Goal: Participate in discussion: Engage in conversation with other users on a specific topic

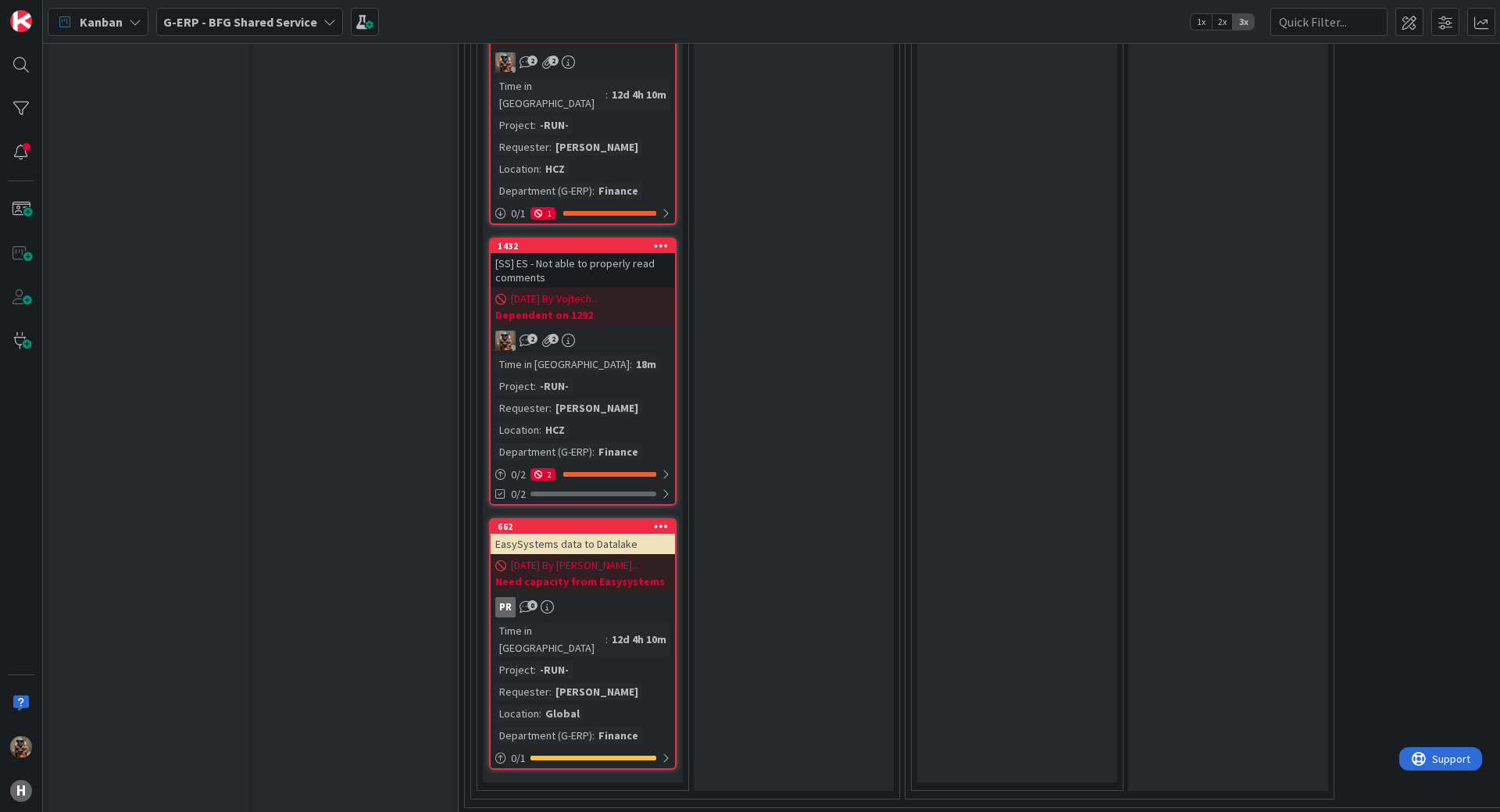
scroll to position [6952, 0]
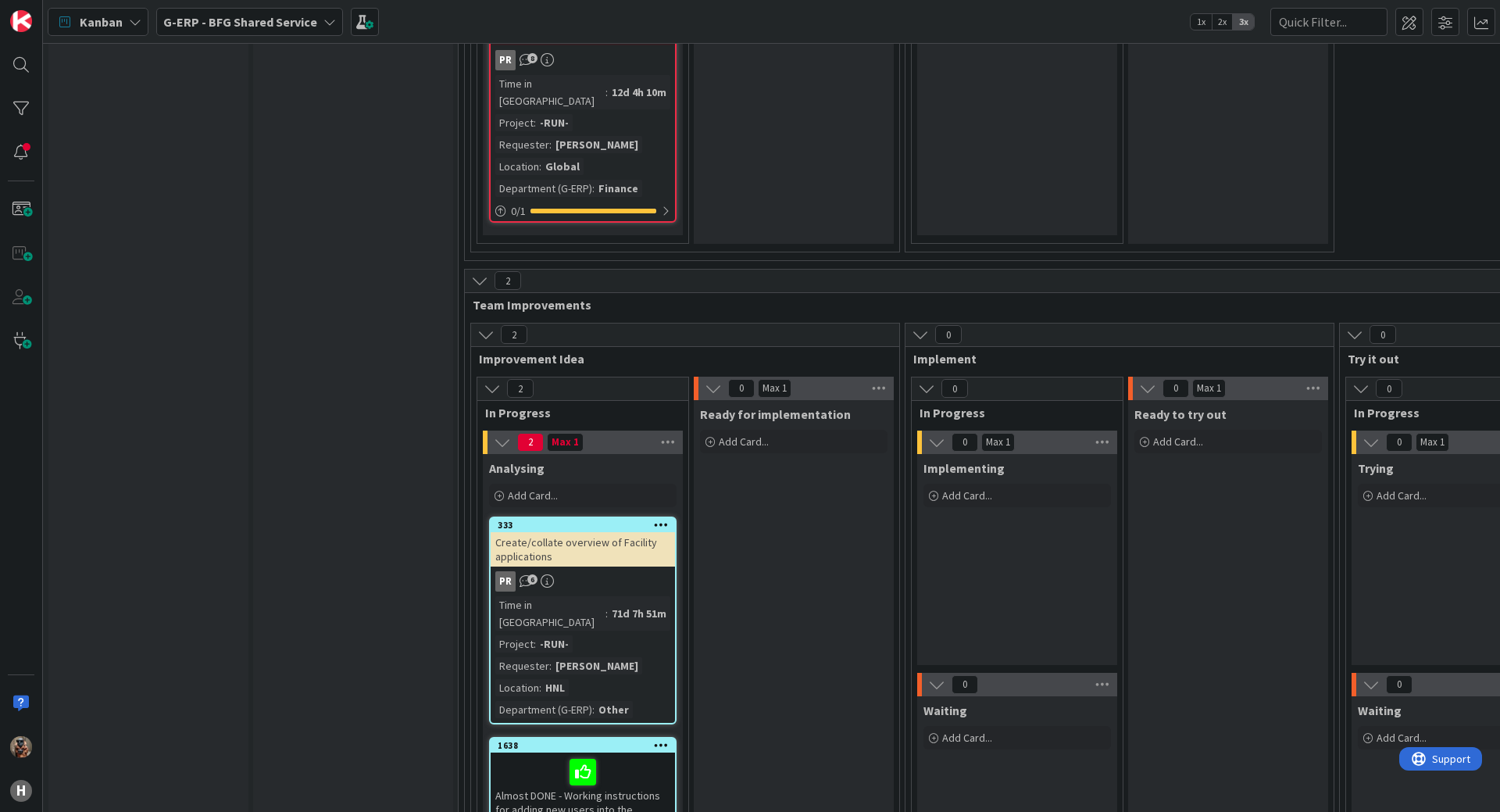
click at [647, 753] on div "Almost DONE - Working instructions for adding new users into the easysystems en…" at bounding box center [583, 793] width 184 height 81
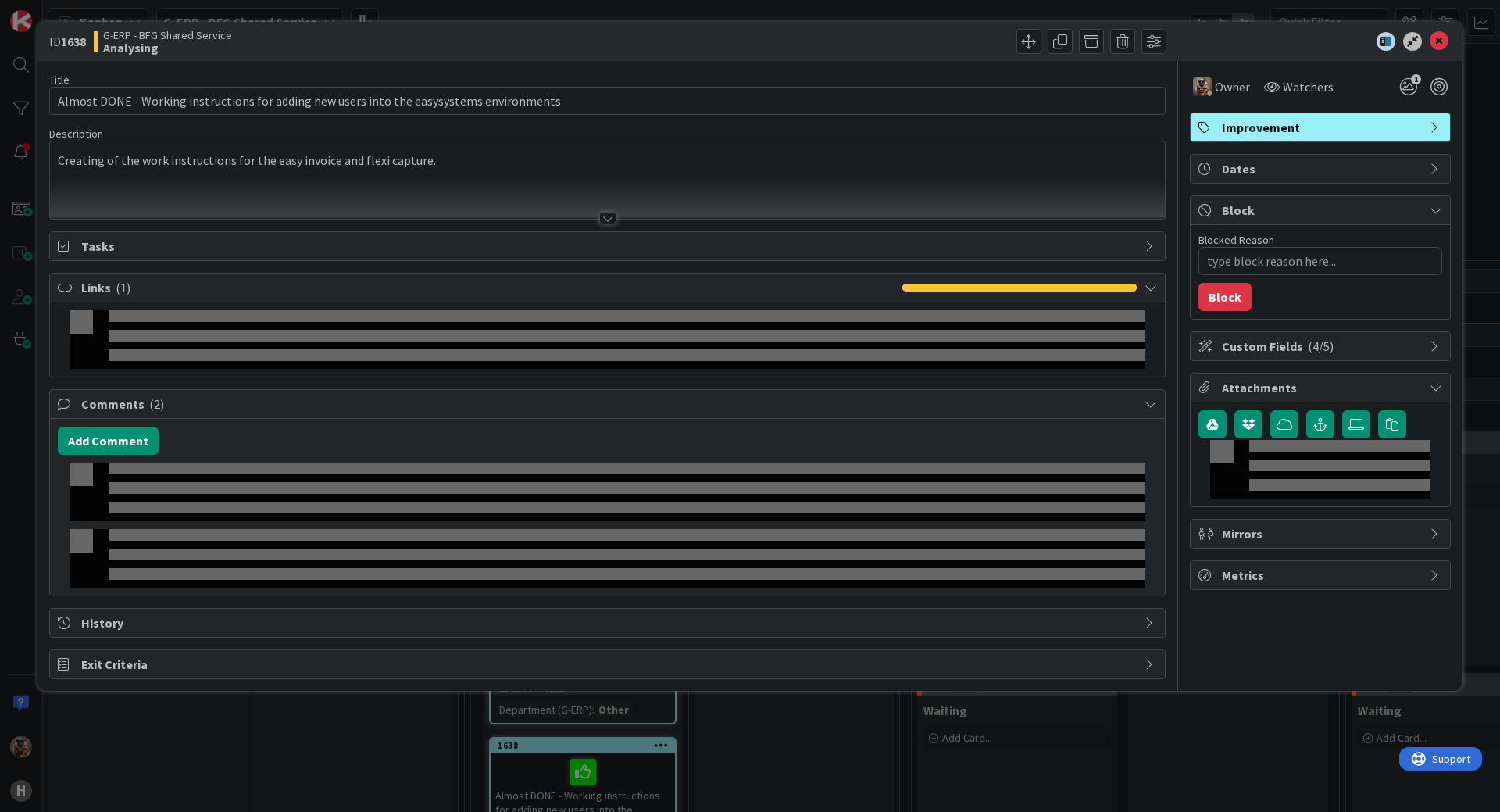
type textarea "x"
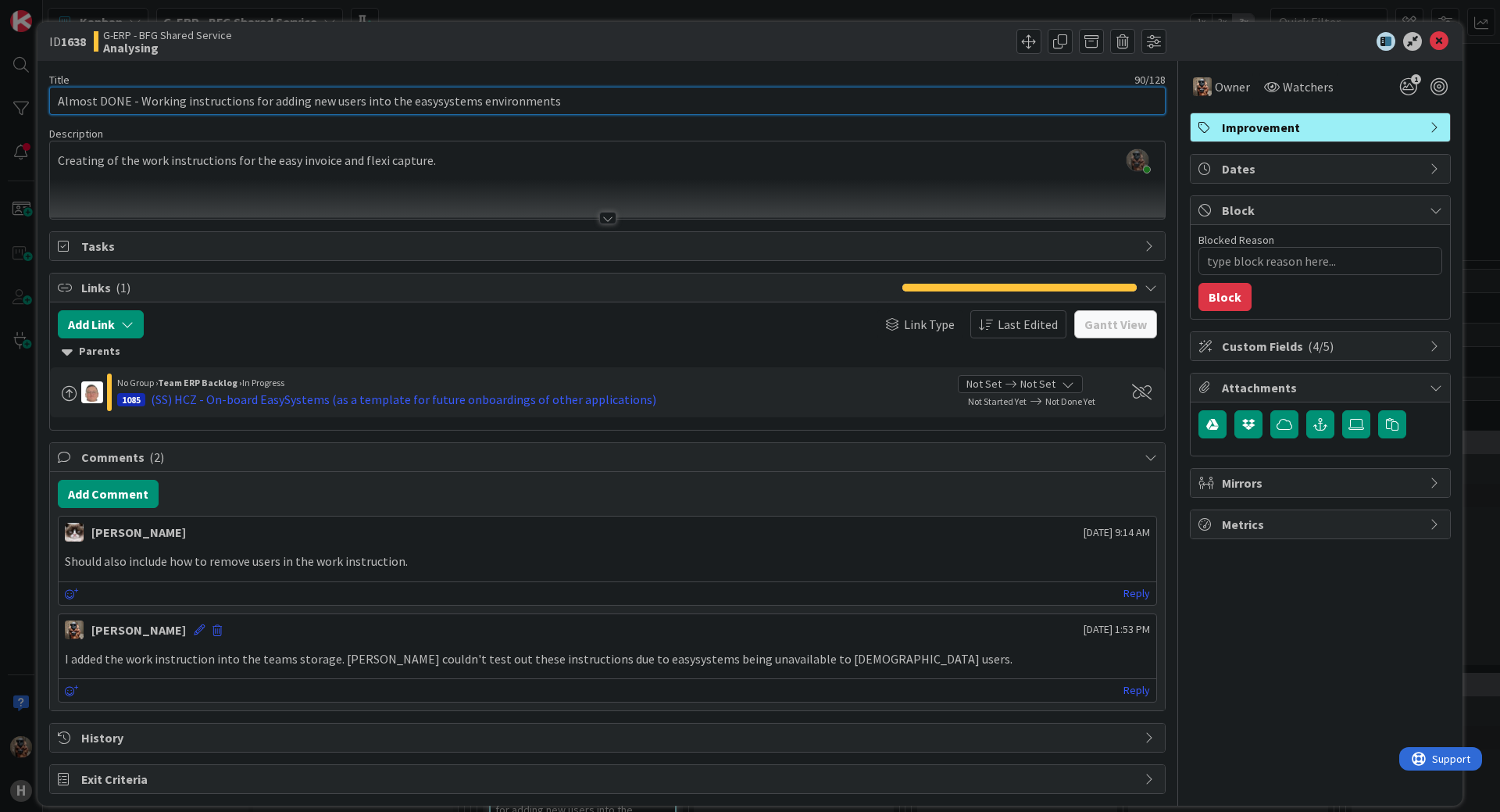
drag, startPoint x: 135, startPoint y: 102, endPoint x: 0, endPoint y: 120, distance: 136.2
click at [0, 120] on div "ID 1638 G-ERP - BFG Shared Service Analysing Title 90 / 128 Almost DONE - Worki…" at bounding box center [750, 406] width 1500 height 812
type input "Working instructions for adding new users into the easysystems environments"
type textarea "x"
type input "Working instructions for adding new users into the easysystems environments"
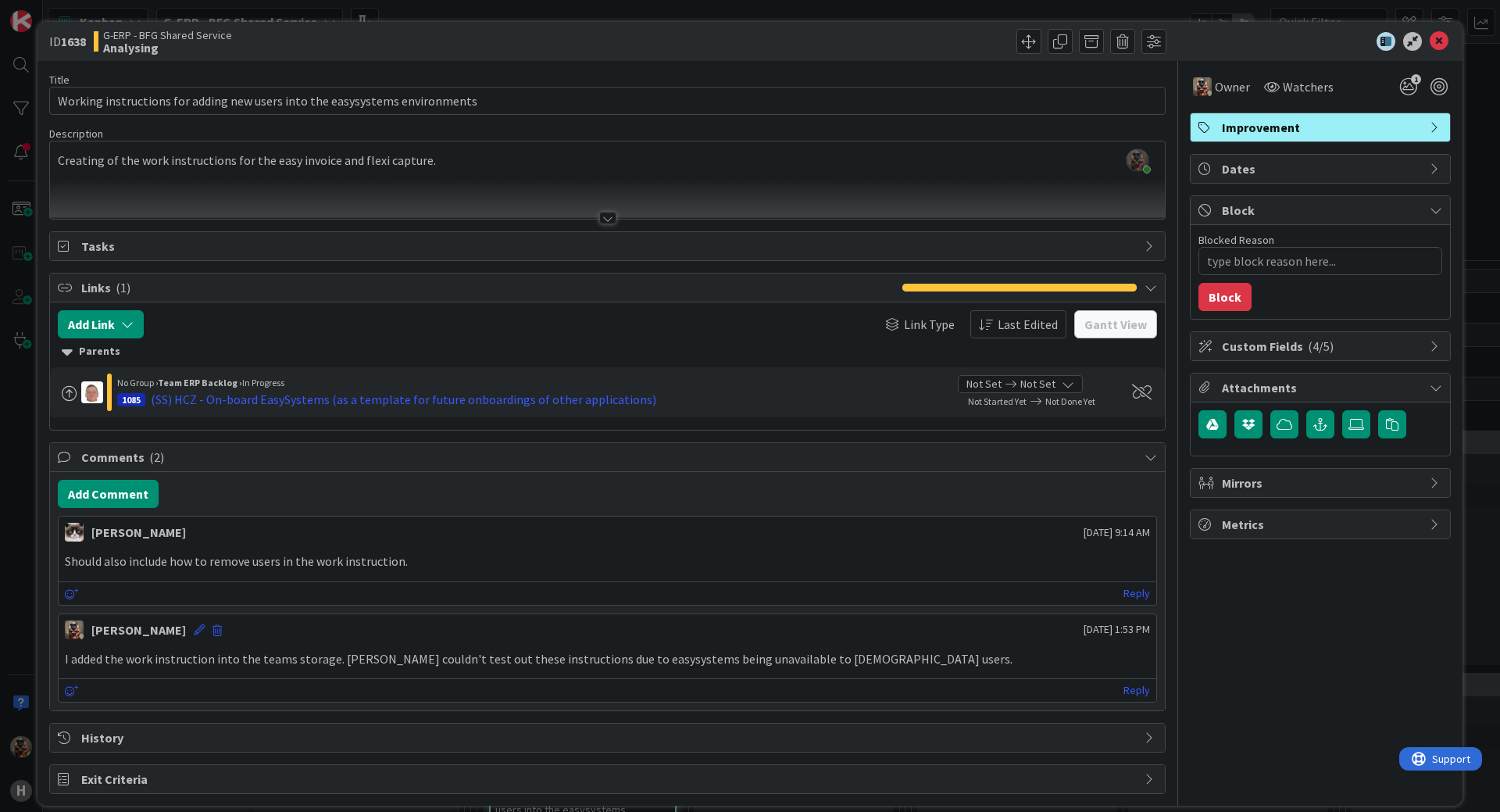
click at [1430, 49] on icon at bounding box center [1439, 41] width 19 height 19
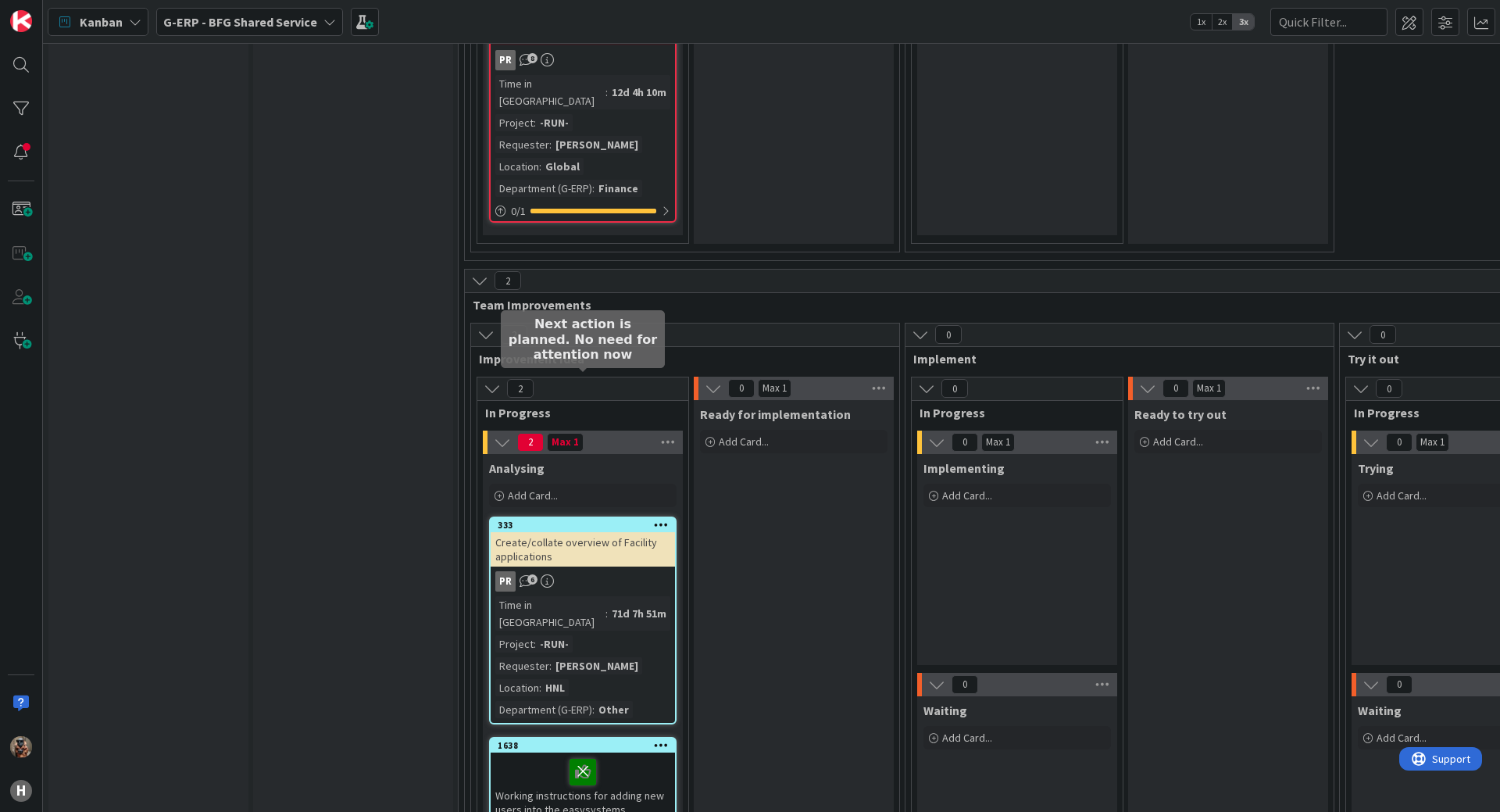
click at [588, 758] on icon at bounding box center [583, 771] width 27 height 25
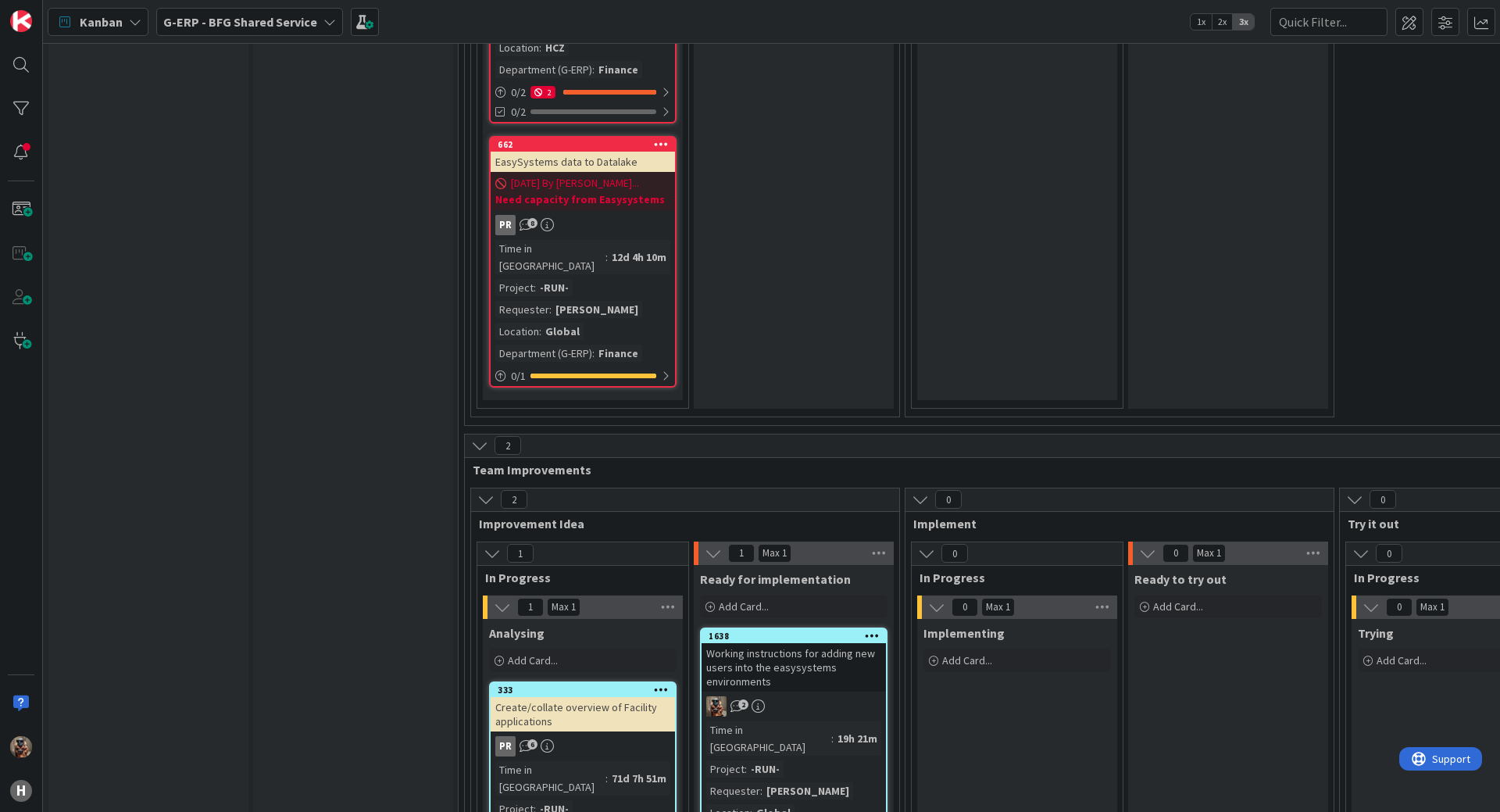
click at [898, 640] on div "2 Improvement Idea 1 In Progress 1 Max 1 Analysing Add Card... 333 Create/colla…" at bounding box center [685, 824] width 430 height 674
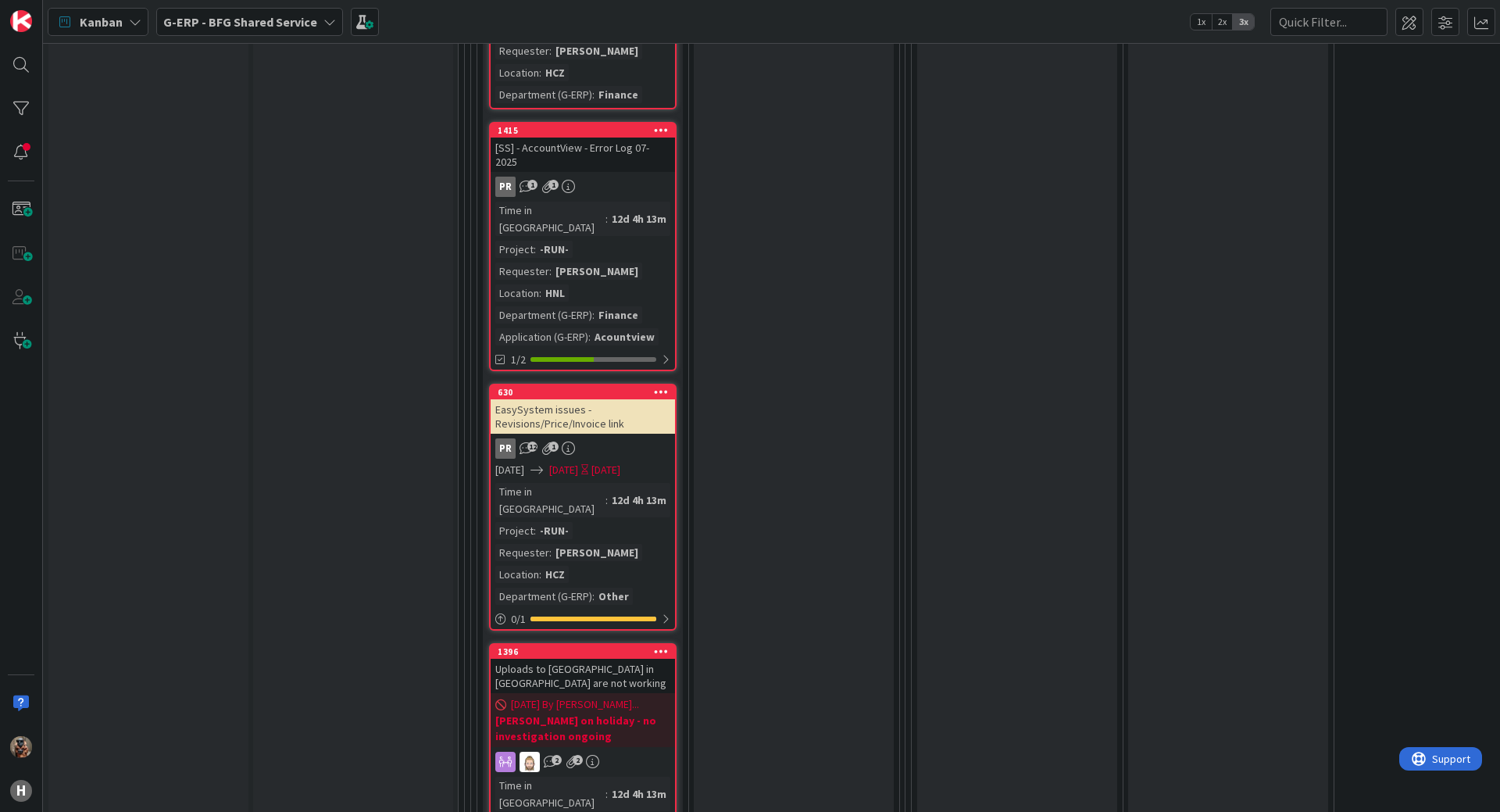
click at [829, 618] on div "Ready for validation Add Card..." at bounding box center [793, 593] width 200 height 2526
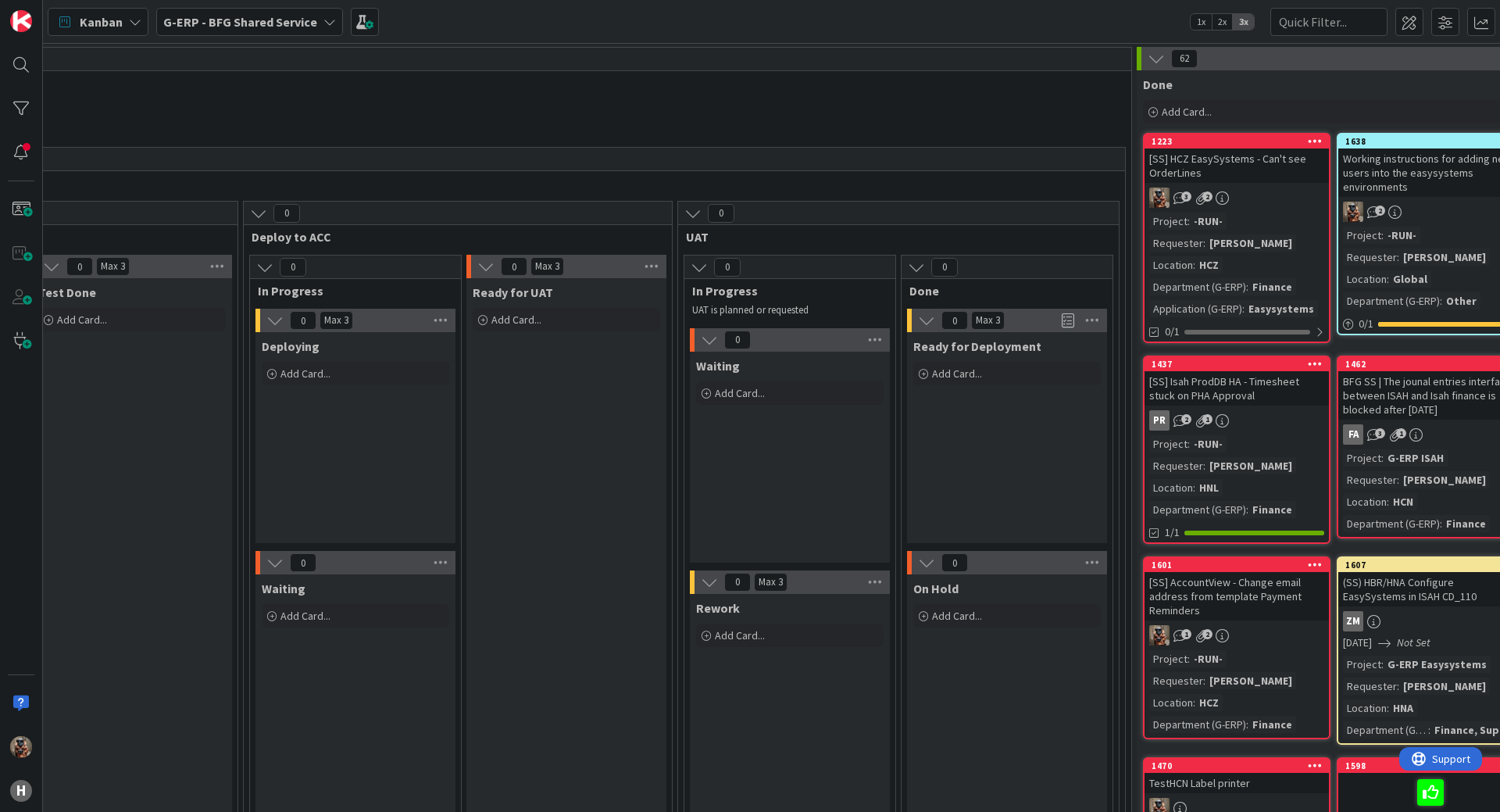
scroll to position [0, 2095]
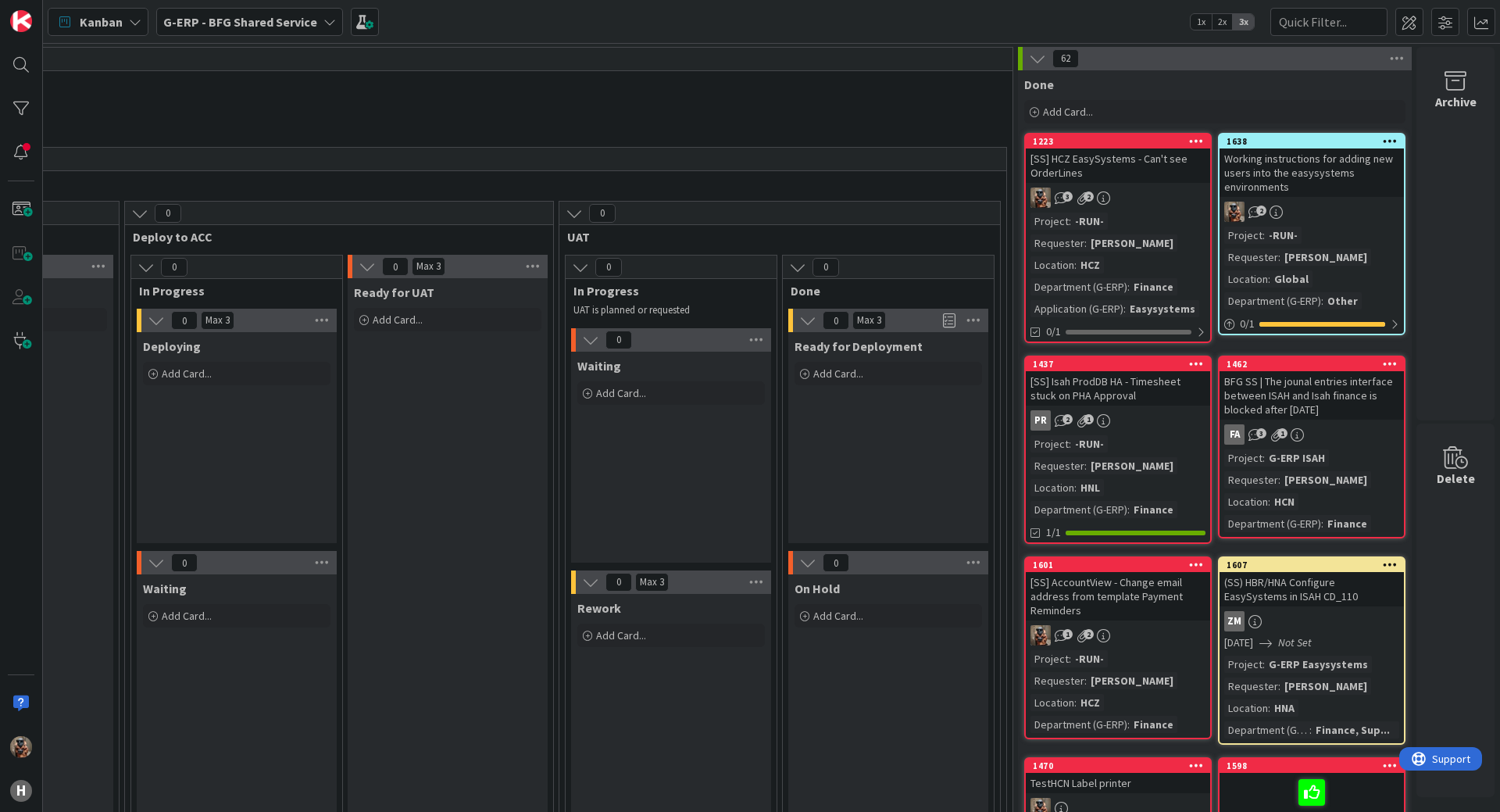
drag, startPoint x: 892, startPoint y: 519, endPoint x: 1091, endPoint y: 154, distance: 415.7
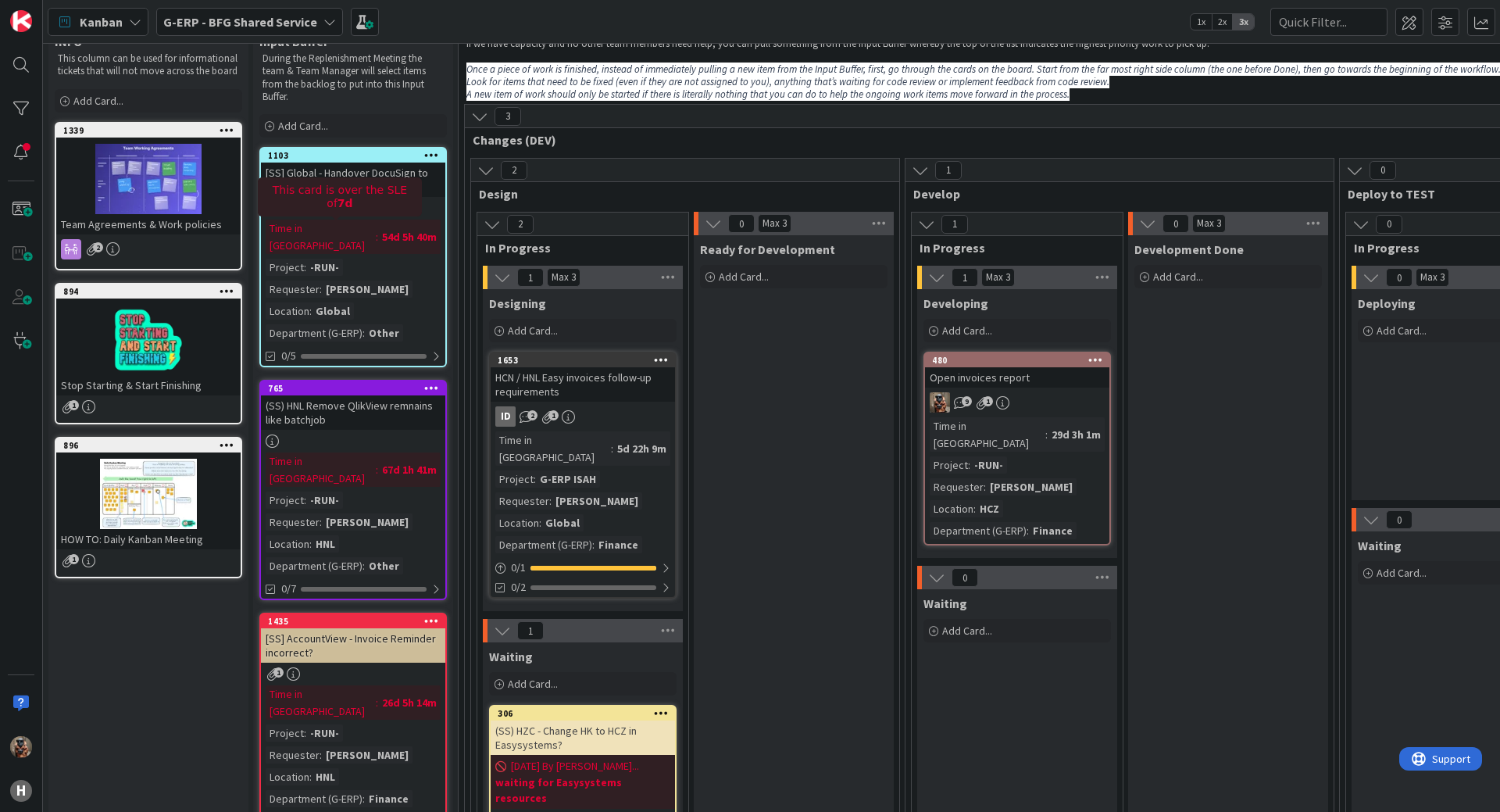
scroll to position [14, 0]
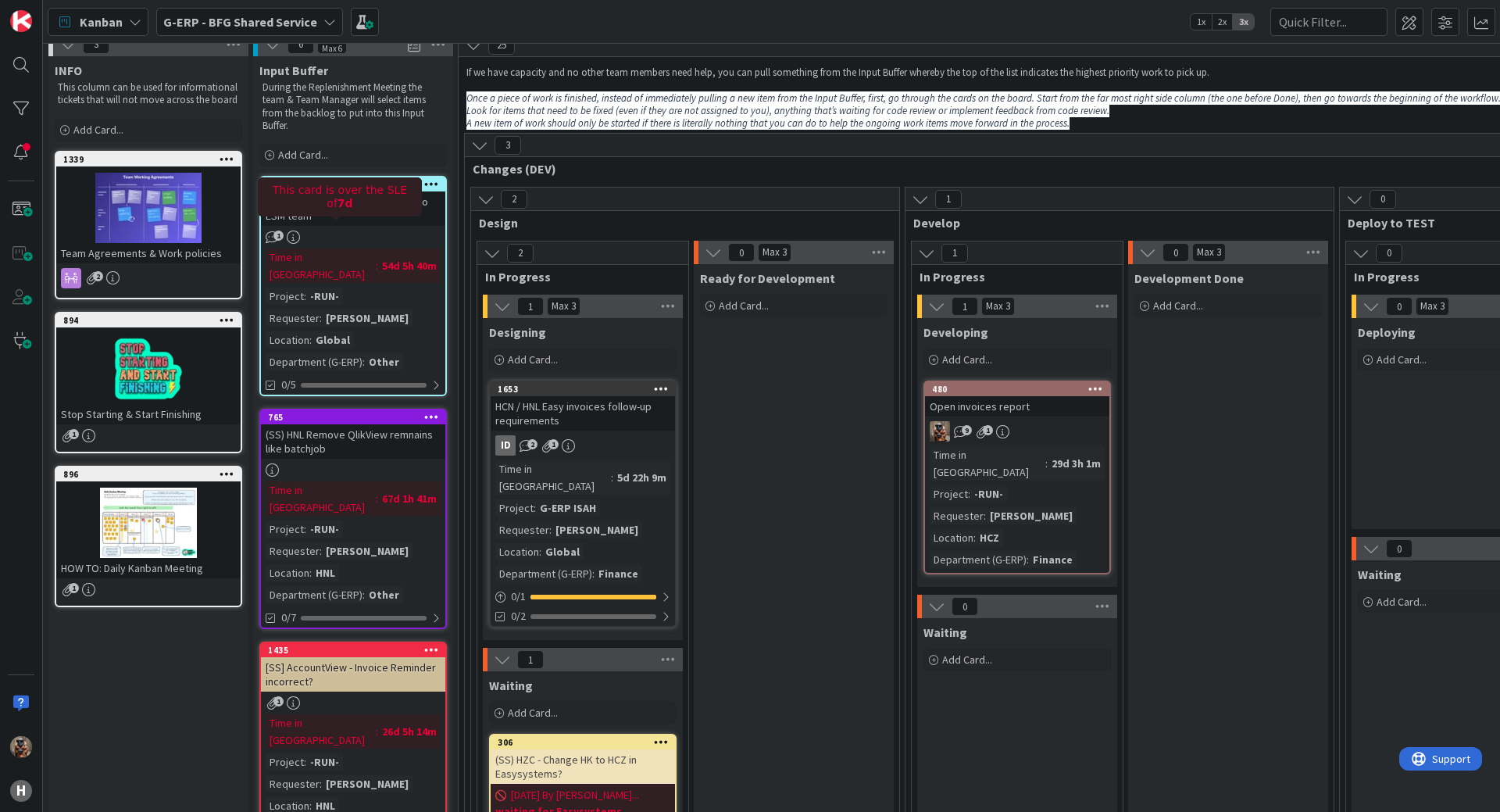
drag, startPoint x: 811, startPoint y: 201, endPoint x: 336, endPoint y: 147, distance: 478.1
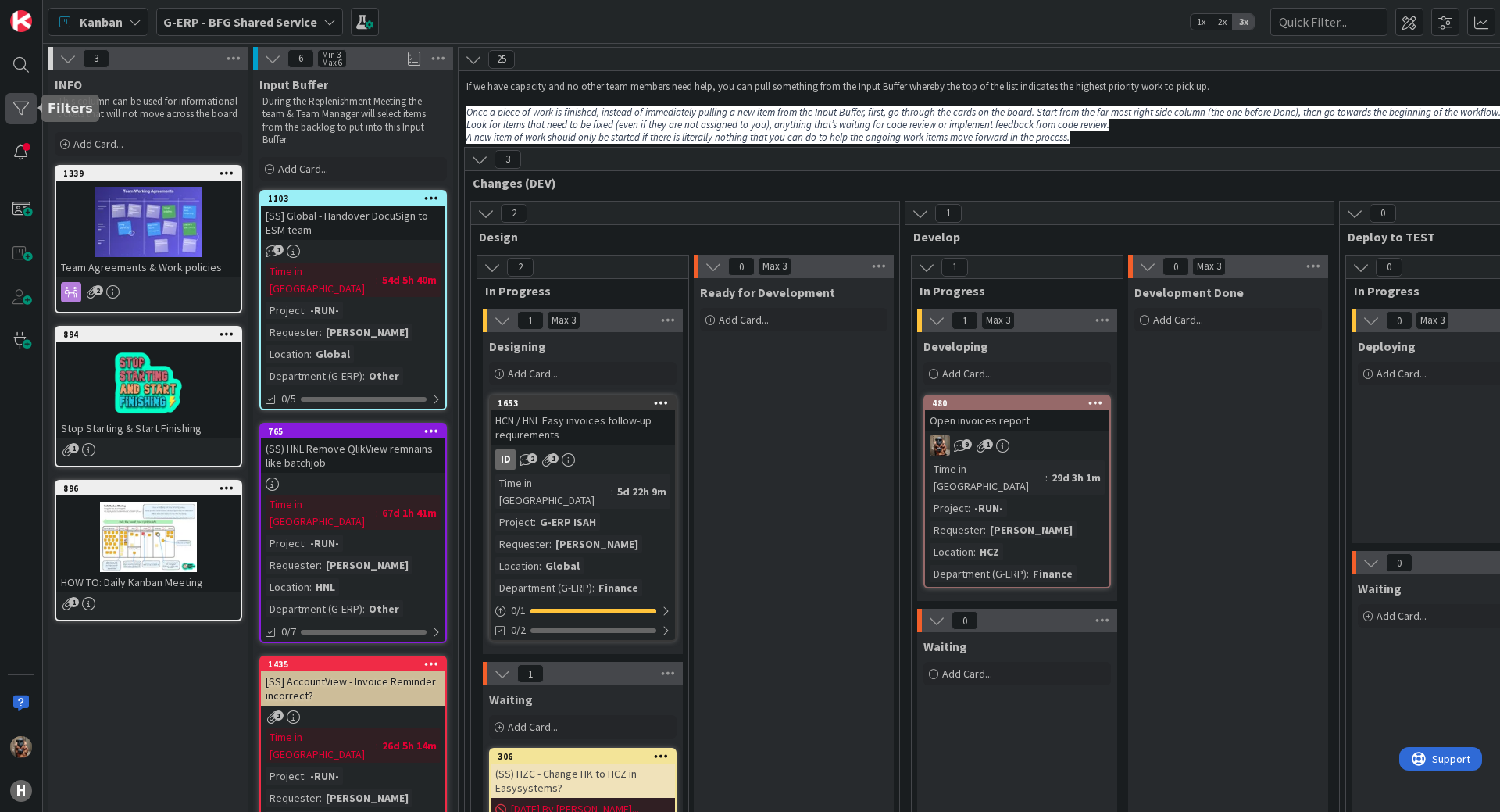
click at [31, 112] on div at bounding box center [21, 108] width 31 height 31
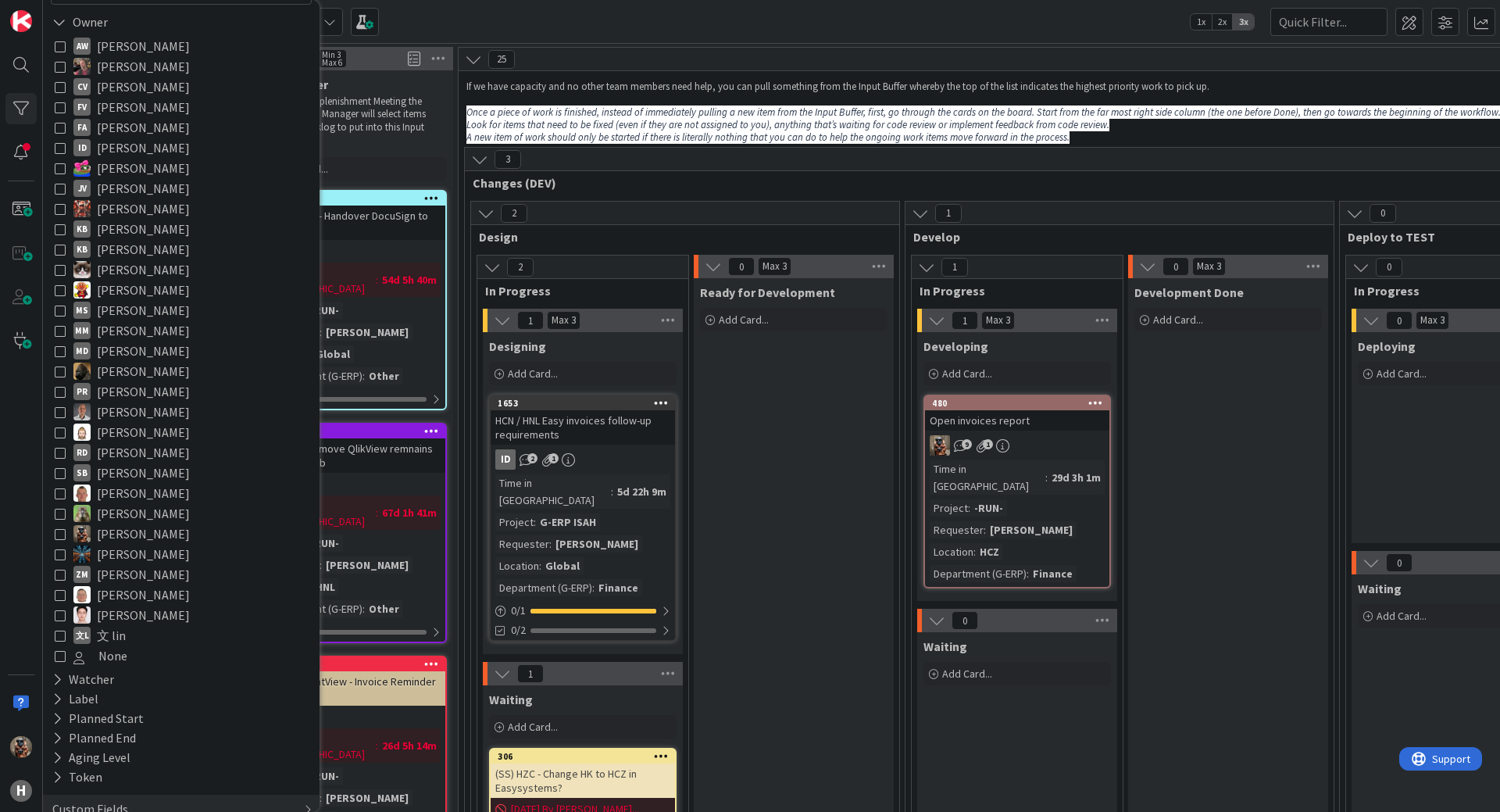
scroll to position [198, 0]
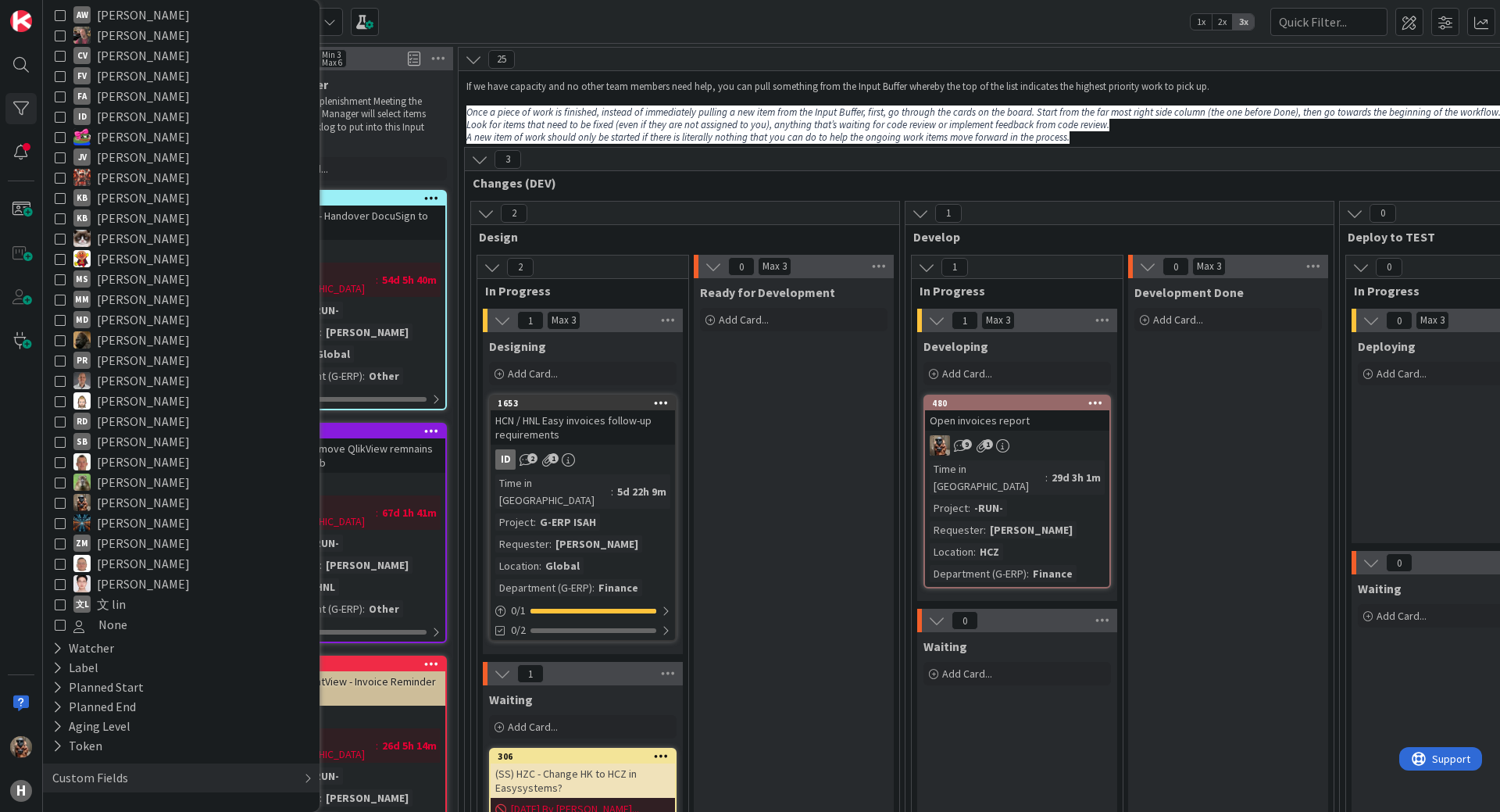
click at [56, 503] on icon at bounding box center [60, 502] width 11 height 11
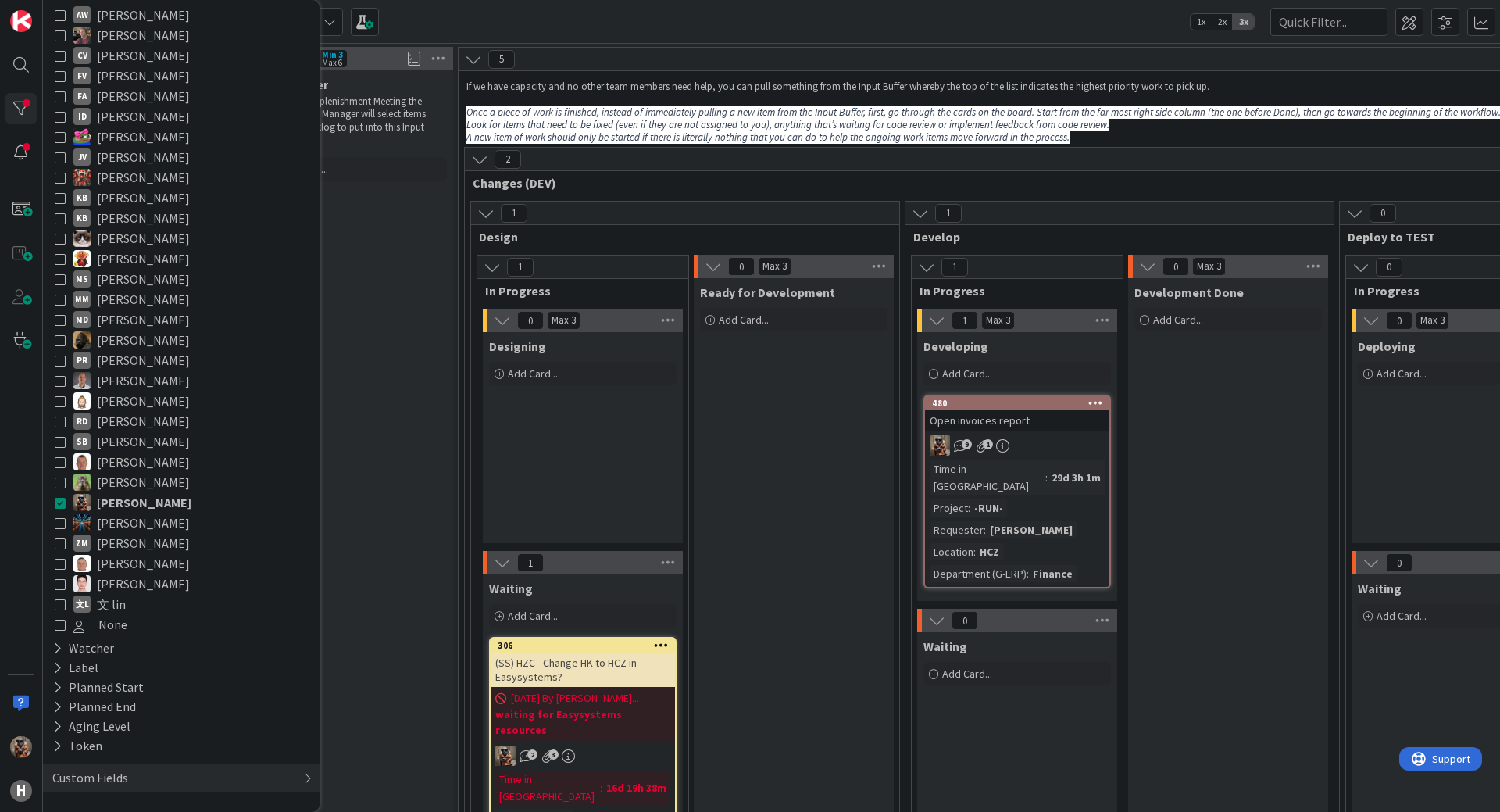
click at [837, 594] on div "Ready for Development Add Card..." at bounding box center [793, 656] width 200 height 758
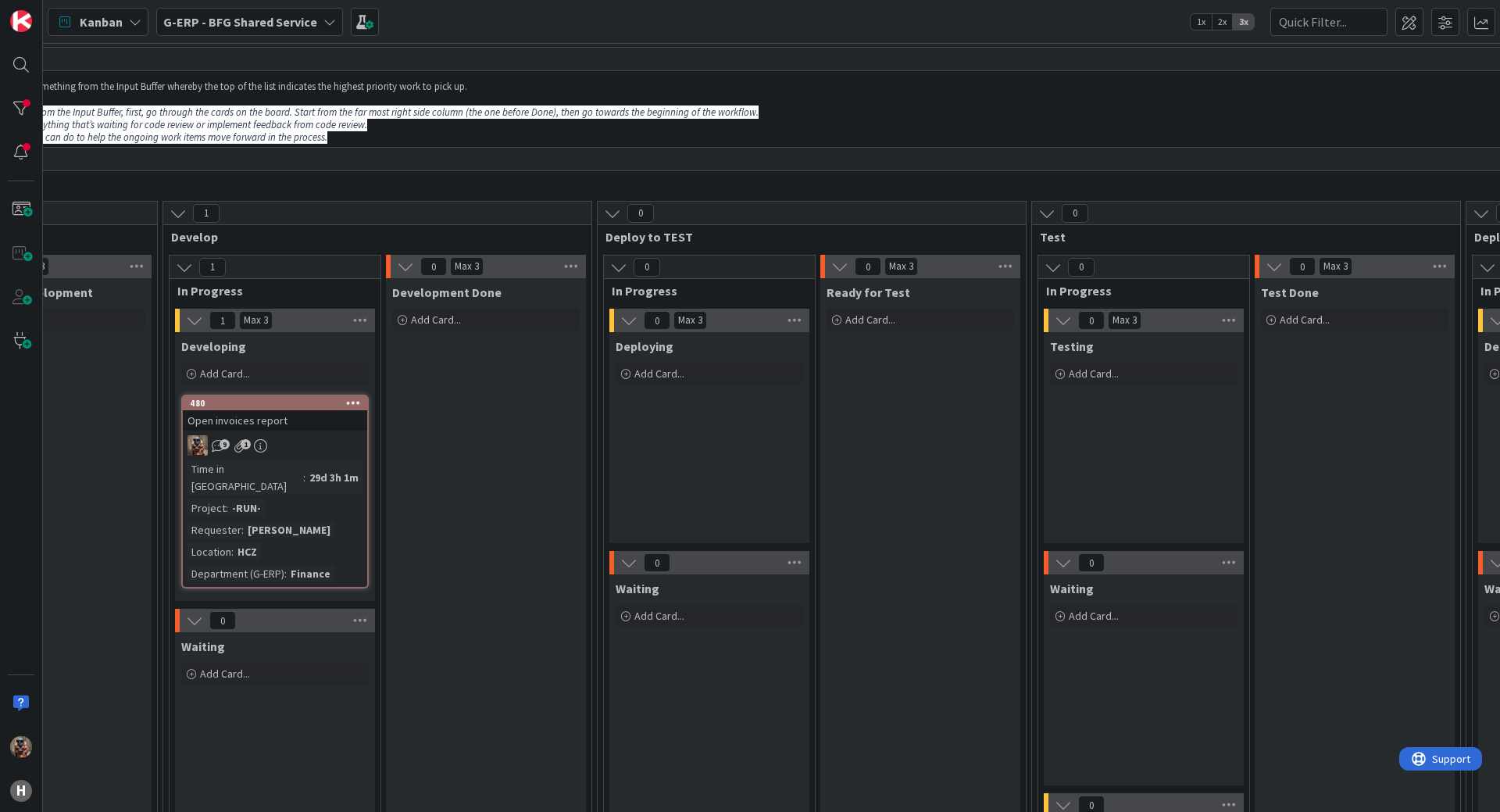
drag, startPoint x: 763, startPoint y: 593, endPoint x: 921, endPoint y: 544, distance: 165.4
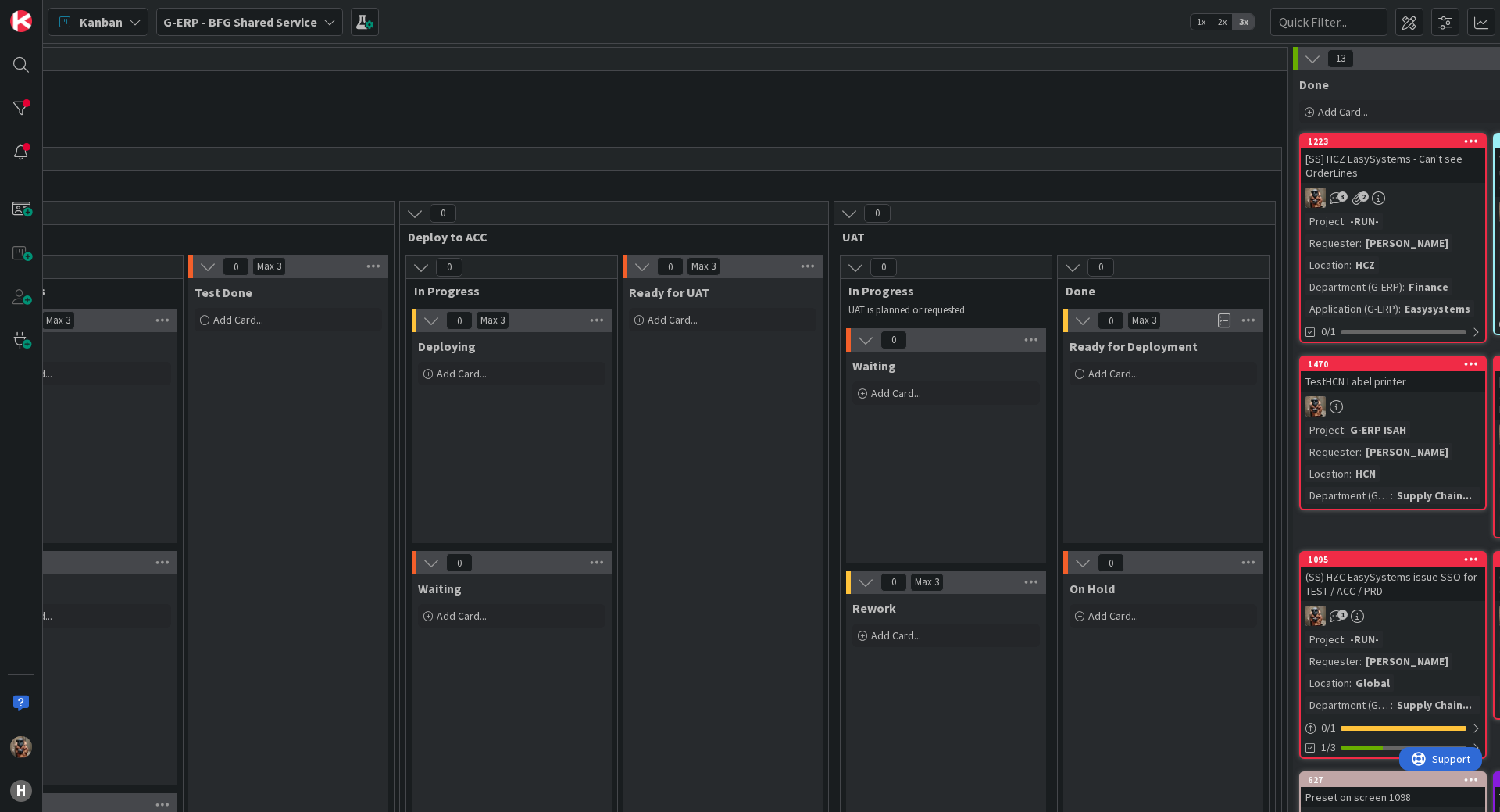
scroll to position [0, 2095]
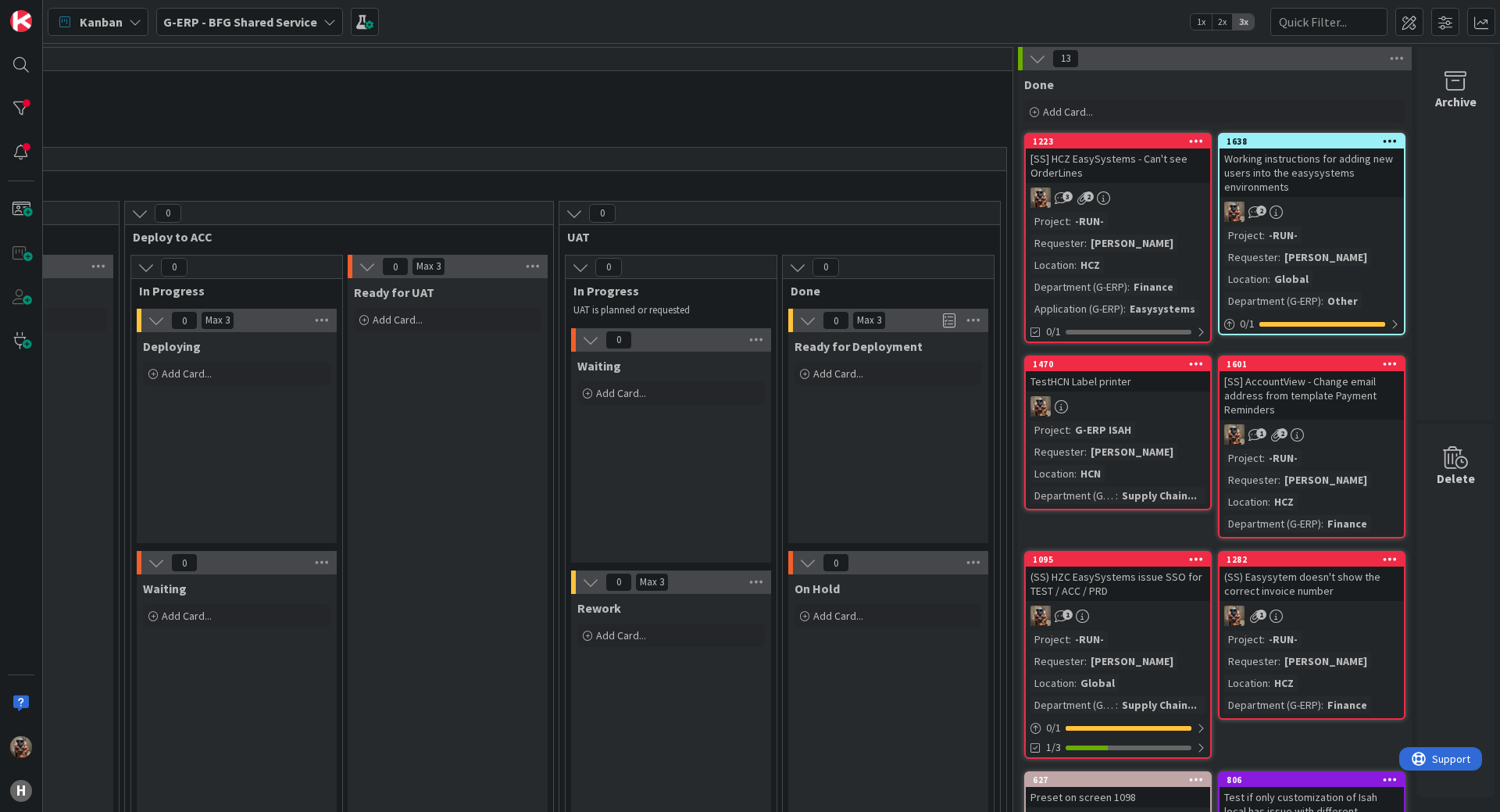
drag, startPoint x: 924, startPoint y: 547, endPoint x: 1065, endPoint y: 485, distance: 154.0
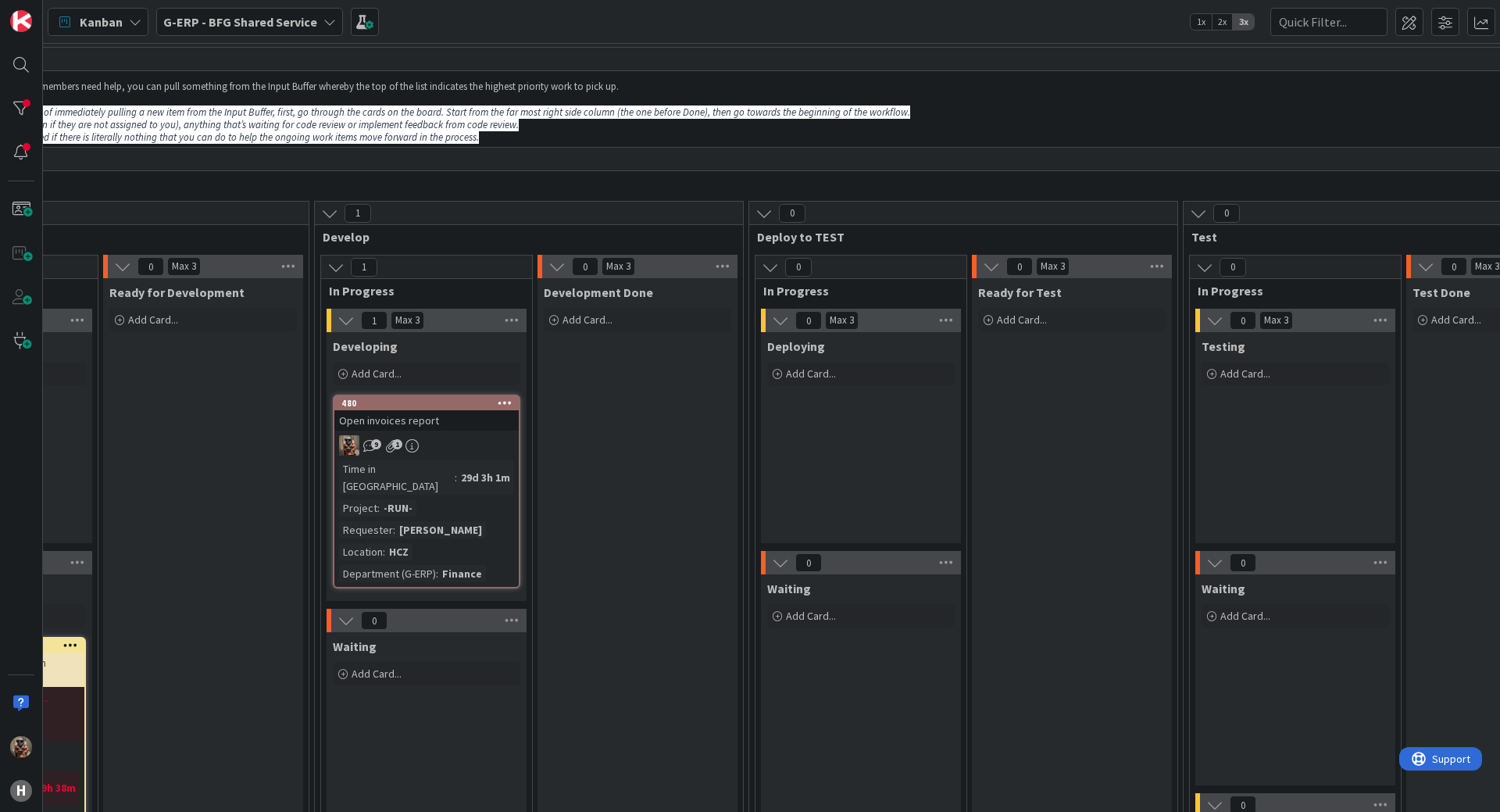
scroll to position [0, 0]
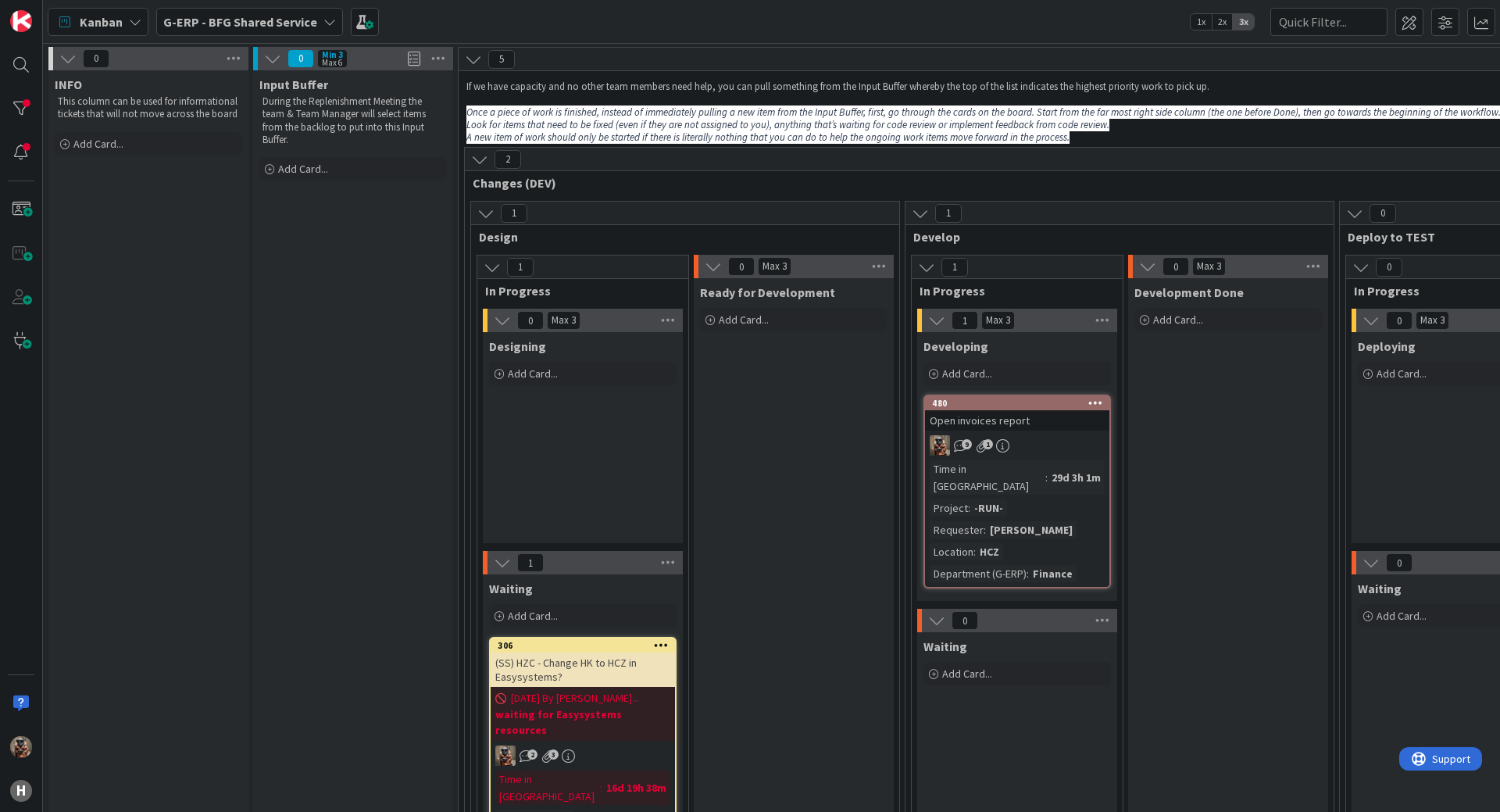
drag, startPoint x: 693, startPoint y: 388, endPoint x: 497, endPoint y: 332, distance: 203.8
click at [25, 117] on div at bounding box center [21, 108] width 31 height 31
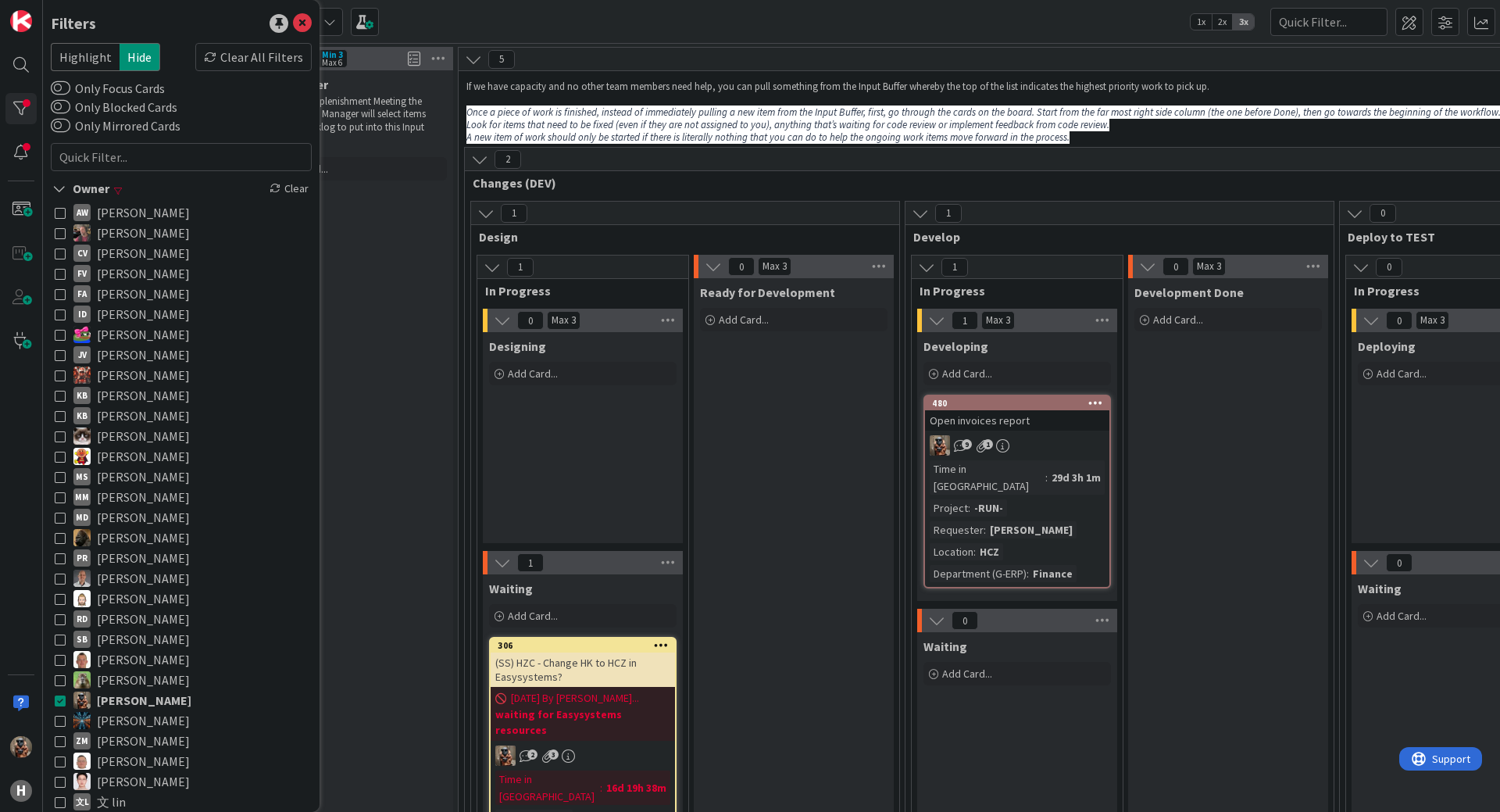
click at [67, 699] on button "[PERSON_NAME]" at bounding box center [181, 700] width 253 height 21
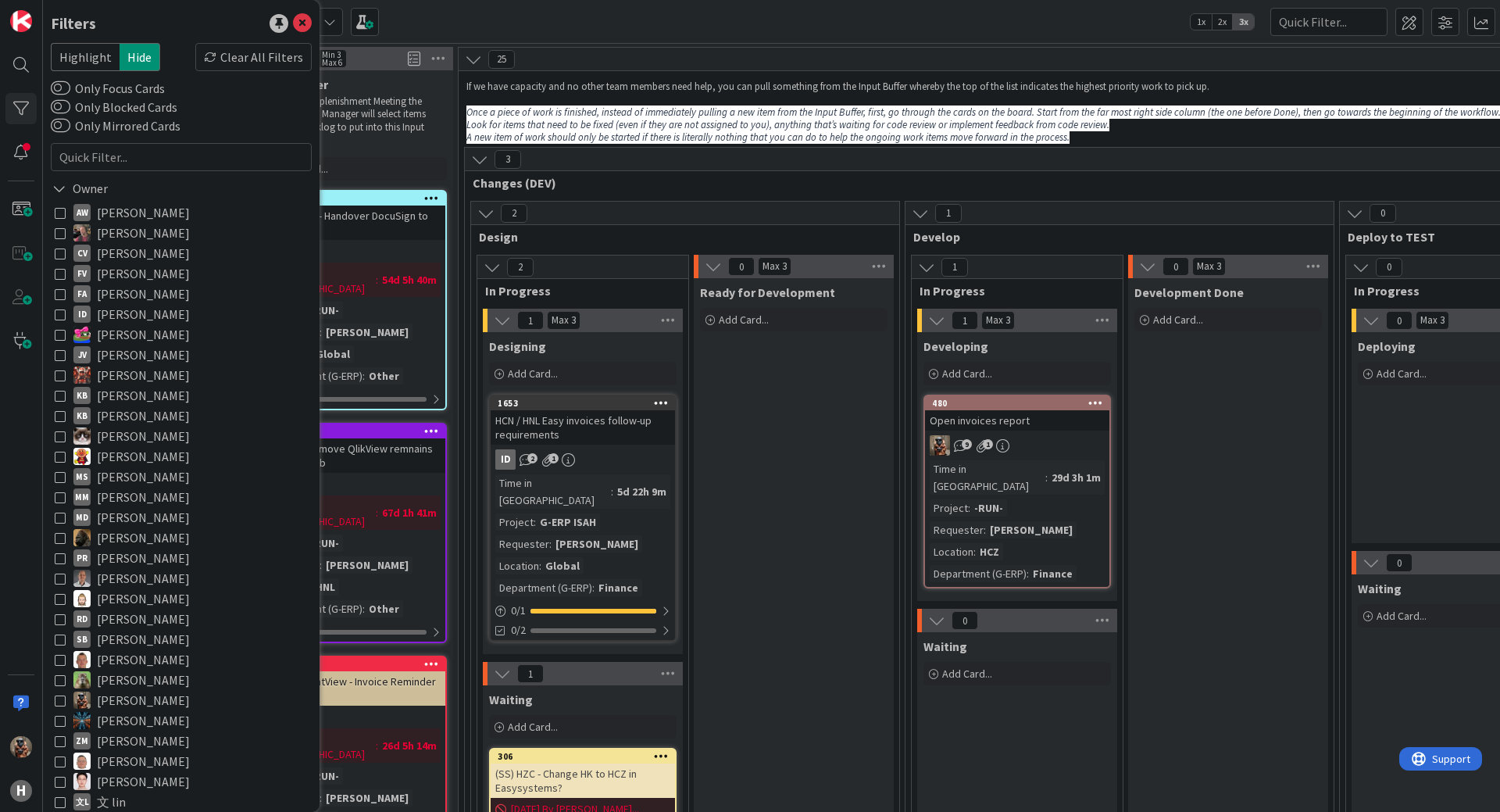
click at [62, 556] on icon at bounding box center [60, 558] width 11 height 11
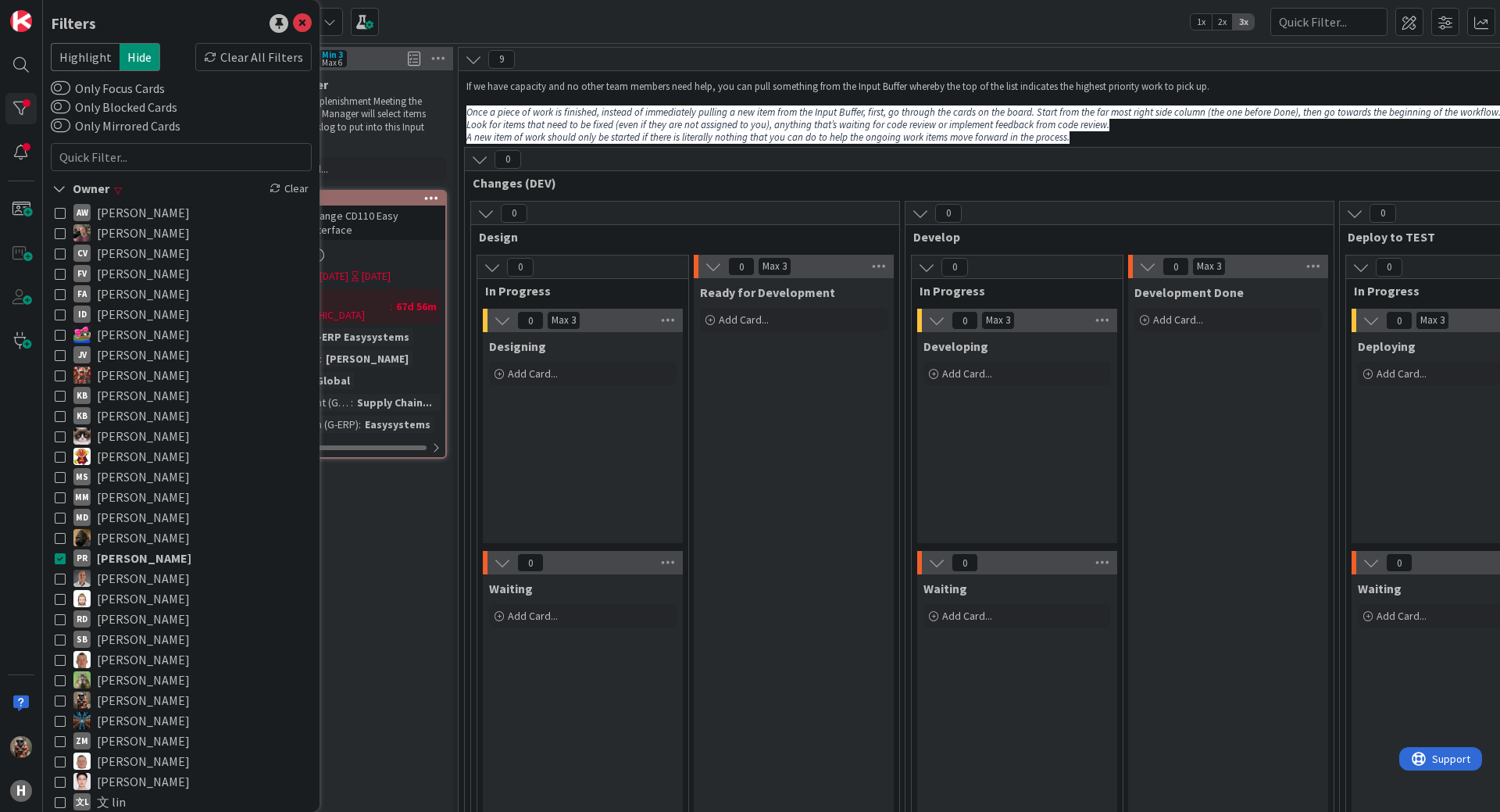
click at [727, 664] on div "Ready for Development Add Card..." at bounding box center [793, 656] width 200 height 758
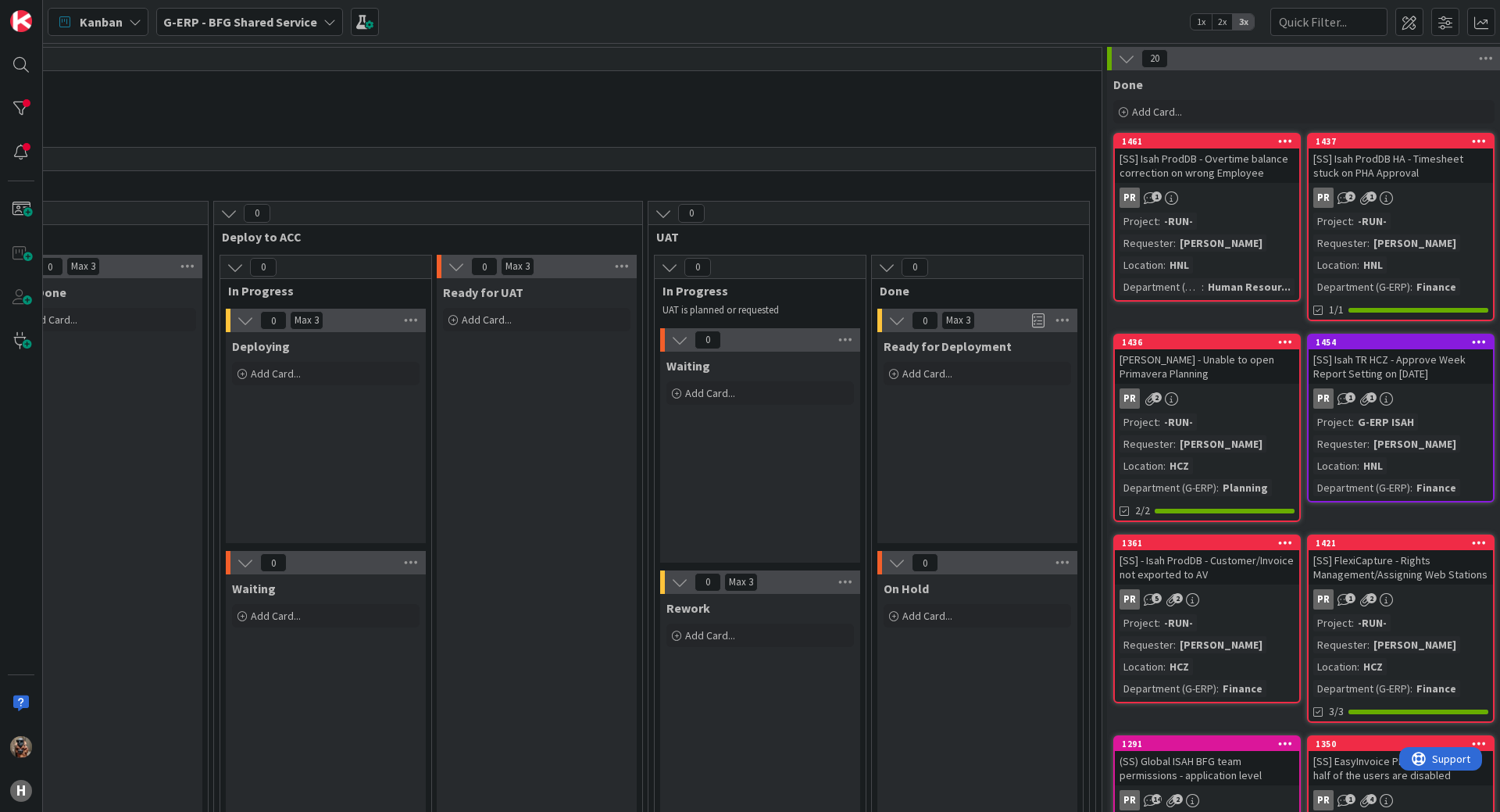
scroll to position [0, 2095]
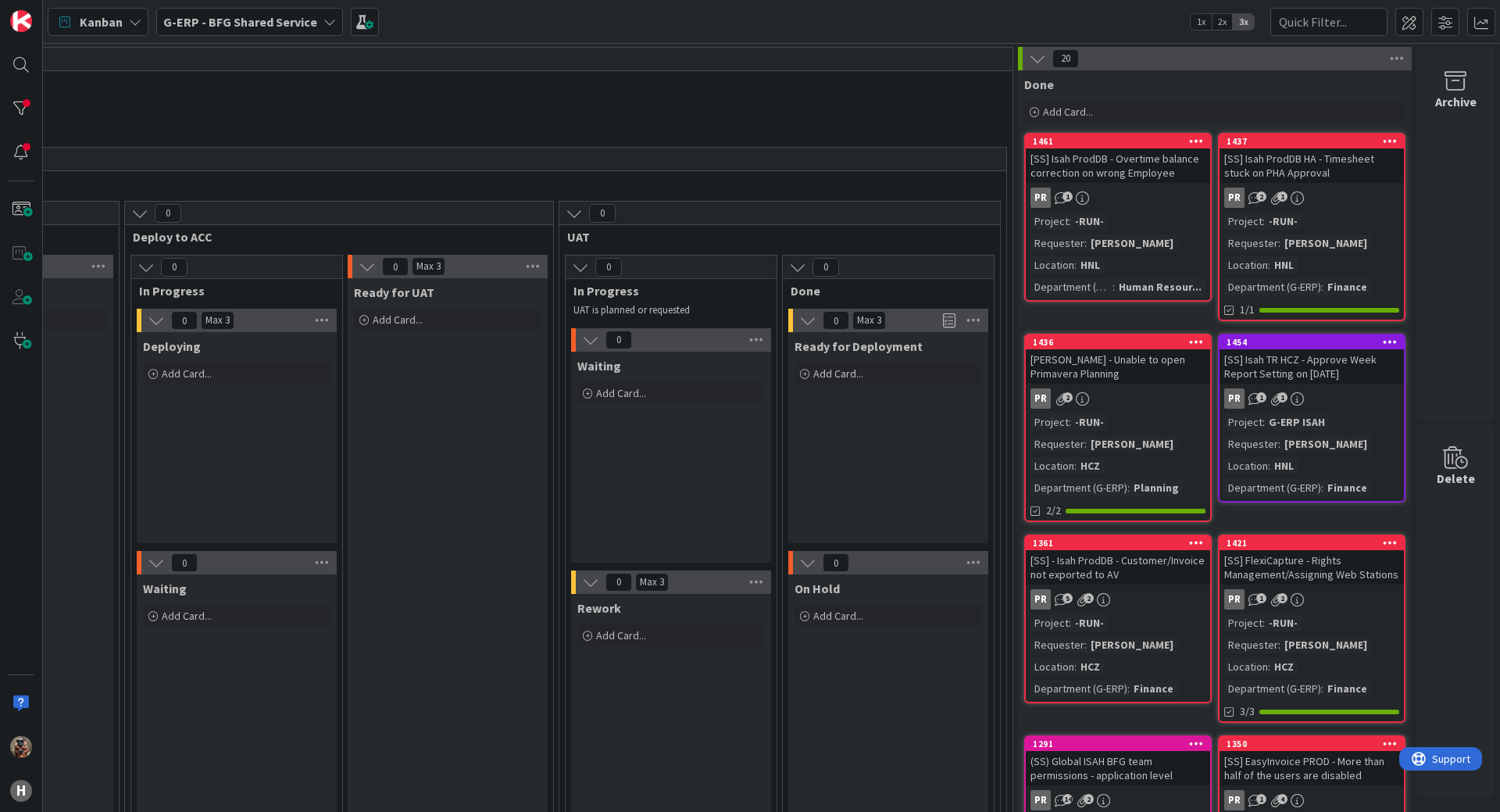
drag, startPoint x: 727, startPoint y: 664, endPoint x: 887, endPoint y: 549, distance: 197.0
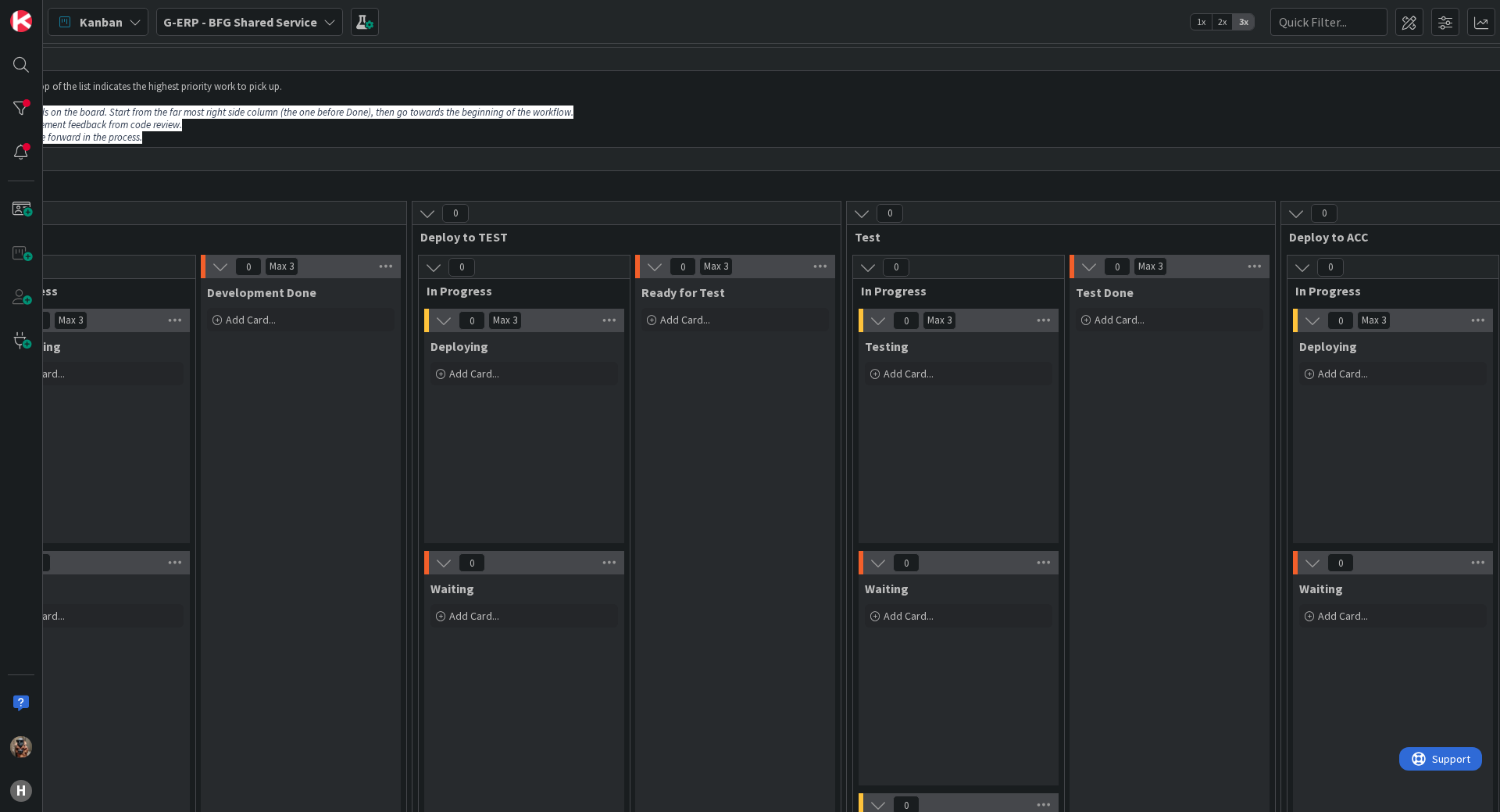
scroll to position [0, 0]
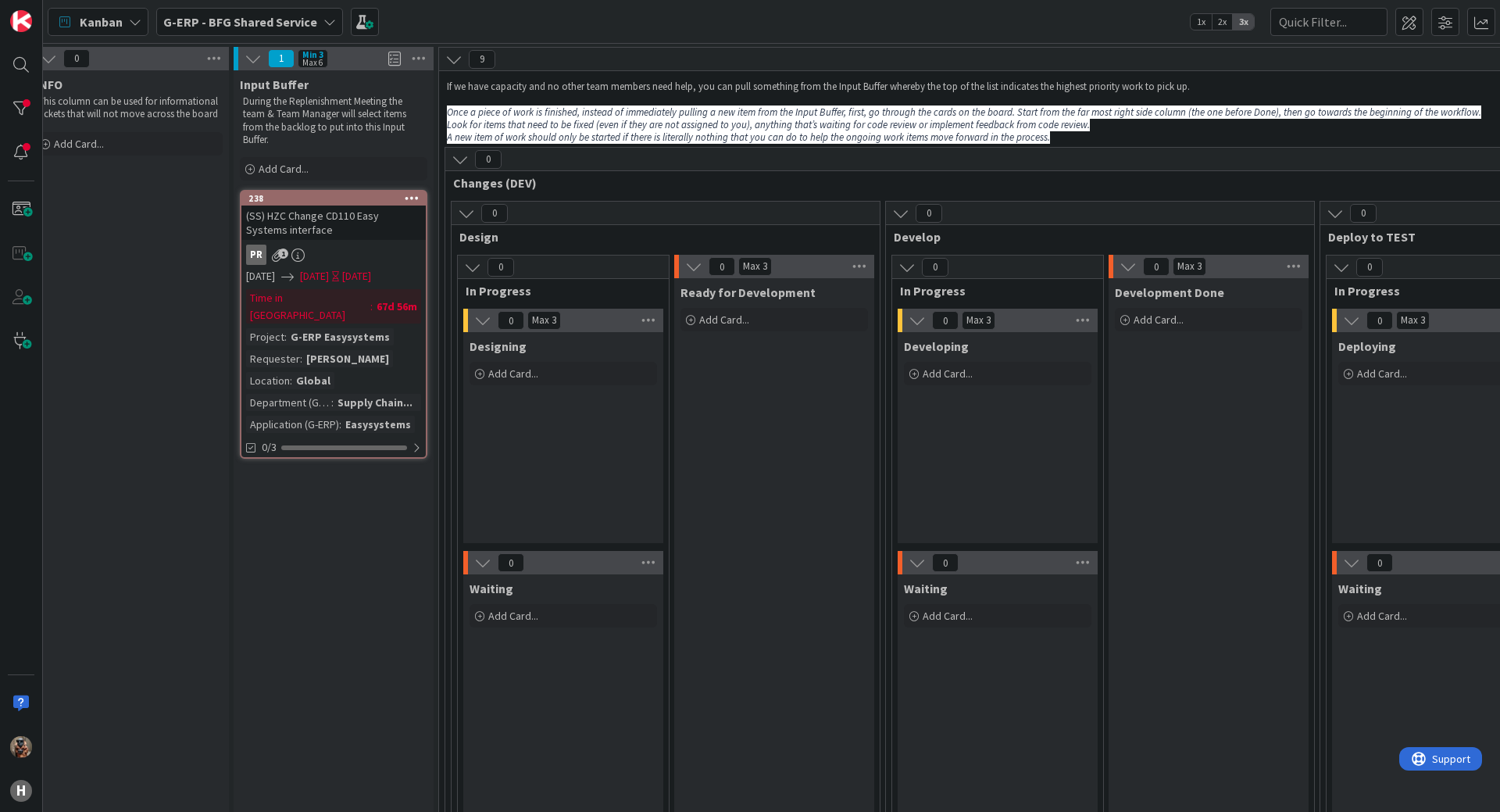
drag, startPoint x: 915, startPoint y: 532, endPoint x: 697, endPoint y: 480, distance: 224.1
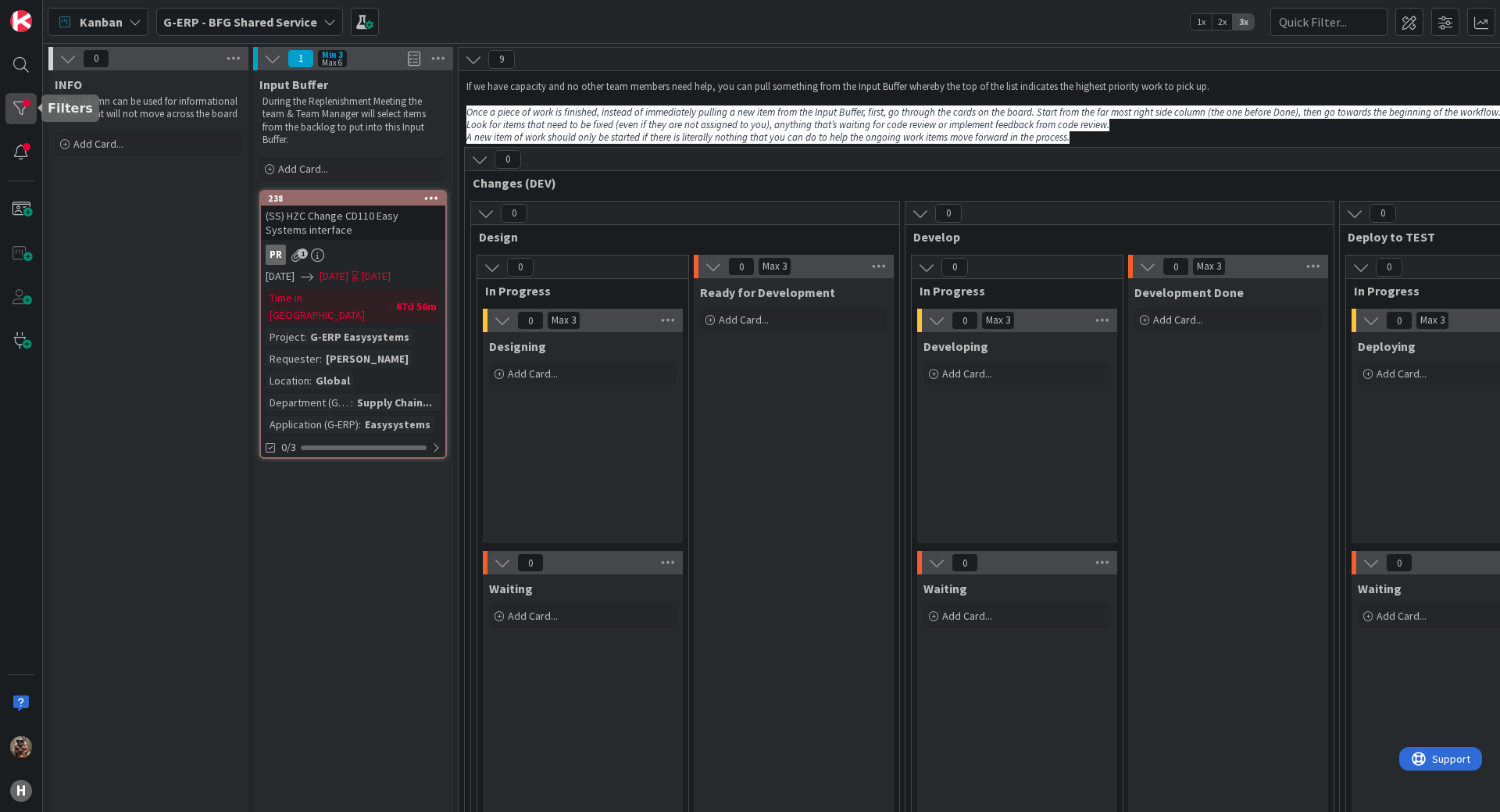
click at [33, 103] on div at bounding box center [21, 108] width 31 height 31
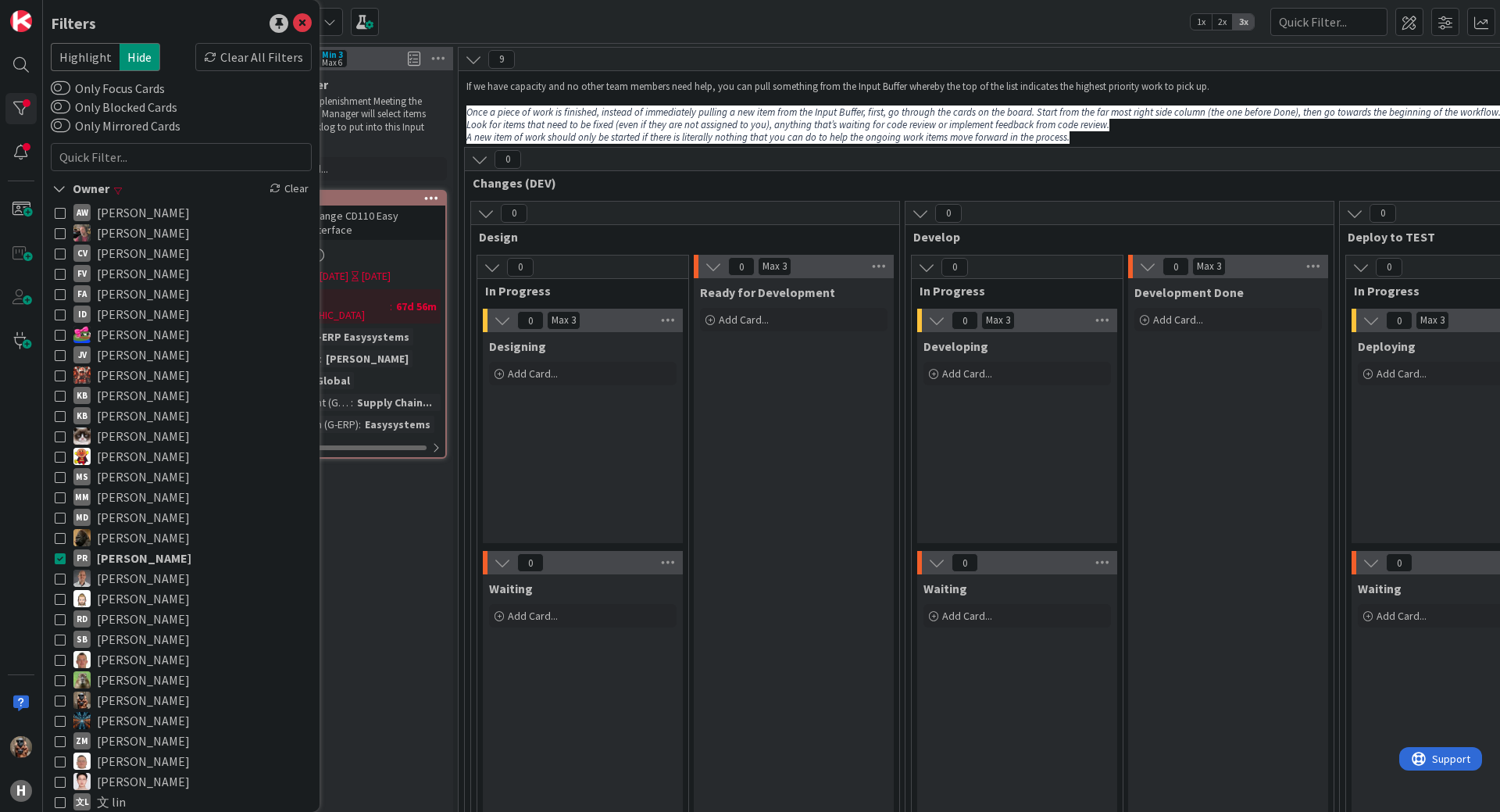
click at [61, 558] on icon at bounding box center [60, 558] width 11 height 11
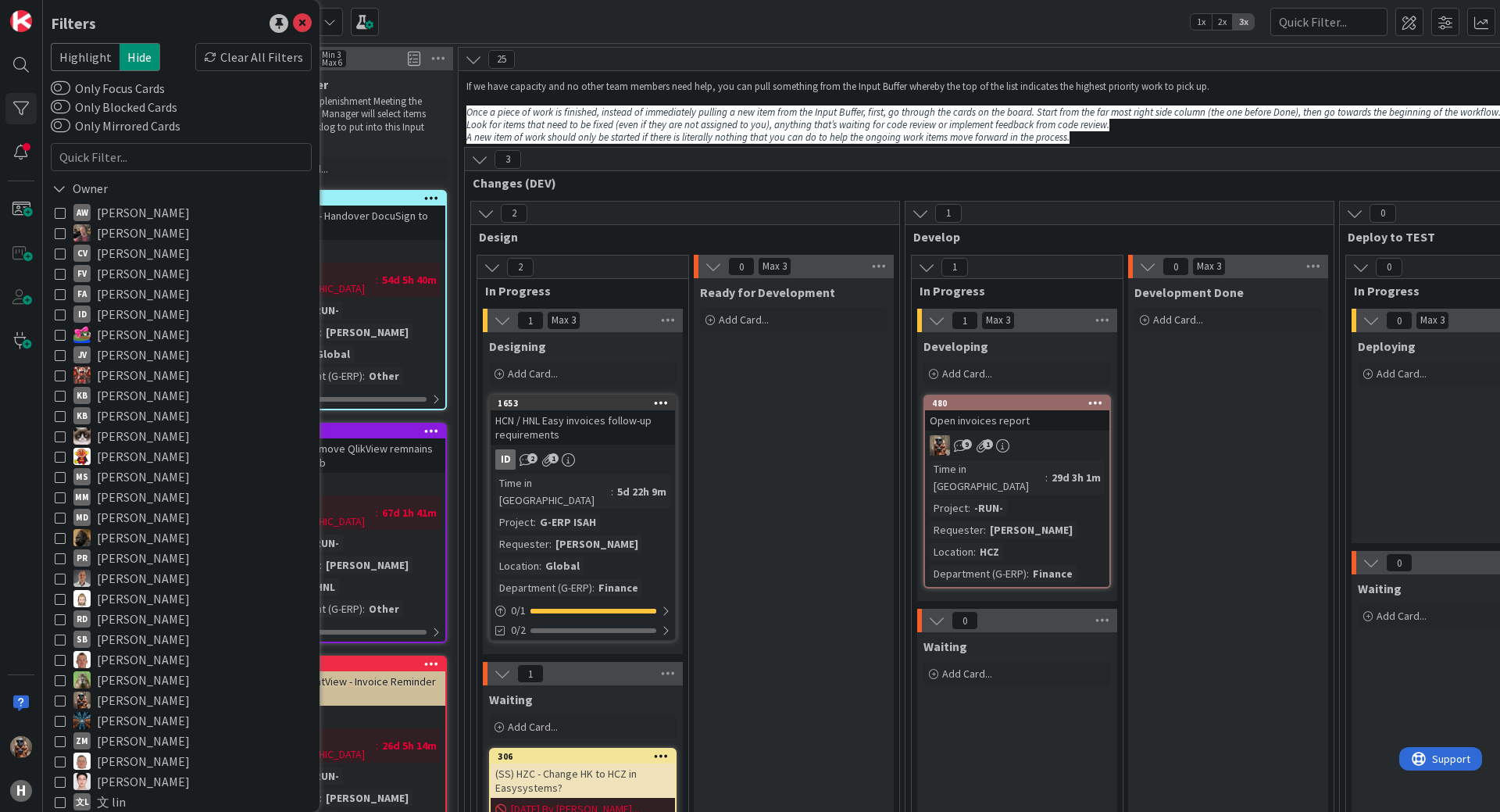
click at [60, 291] on icon at bounding box center [60, 294] width 11 height 11
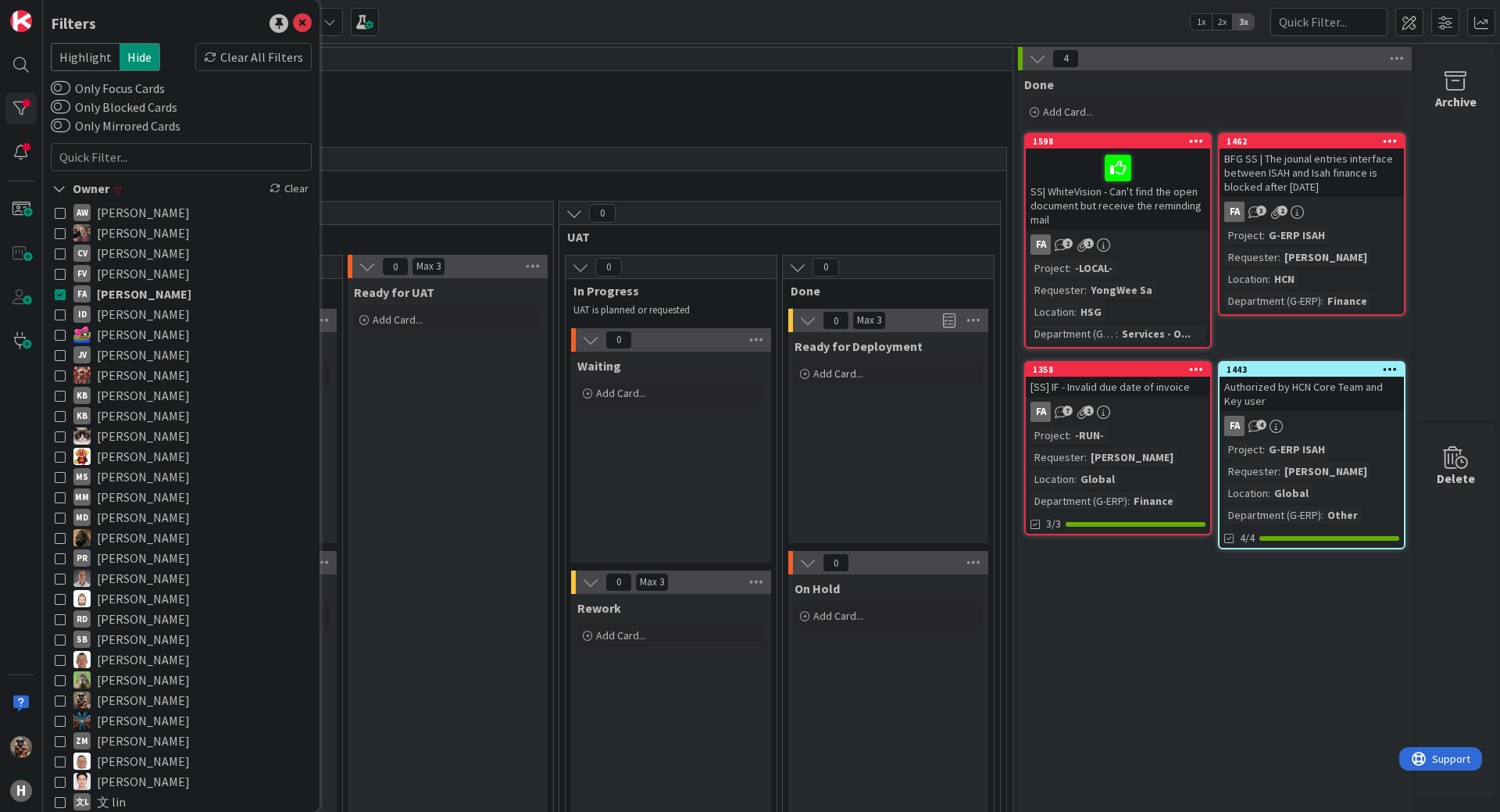
drag, startPoint x: 371, startPoint y: 381, endPoint x: 736, endPoint y: 373, distance: 365.1
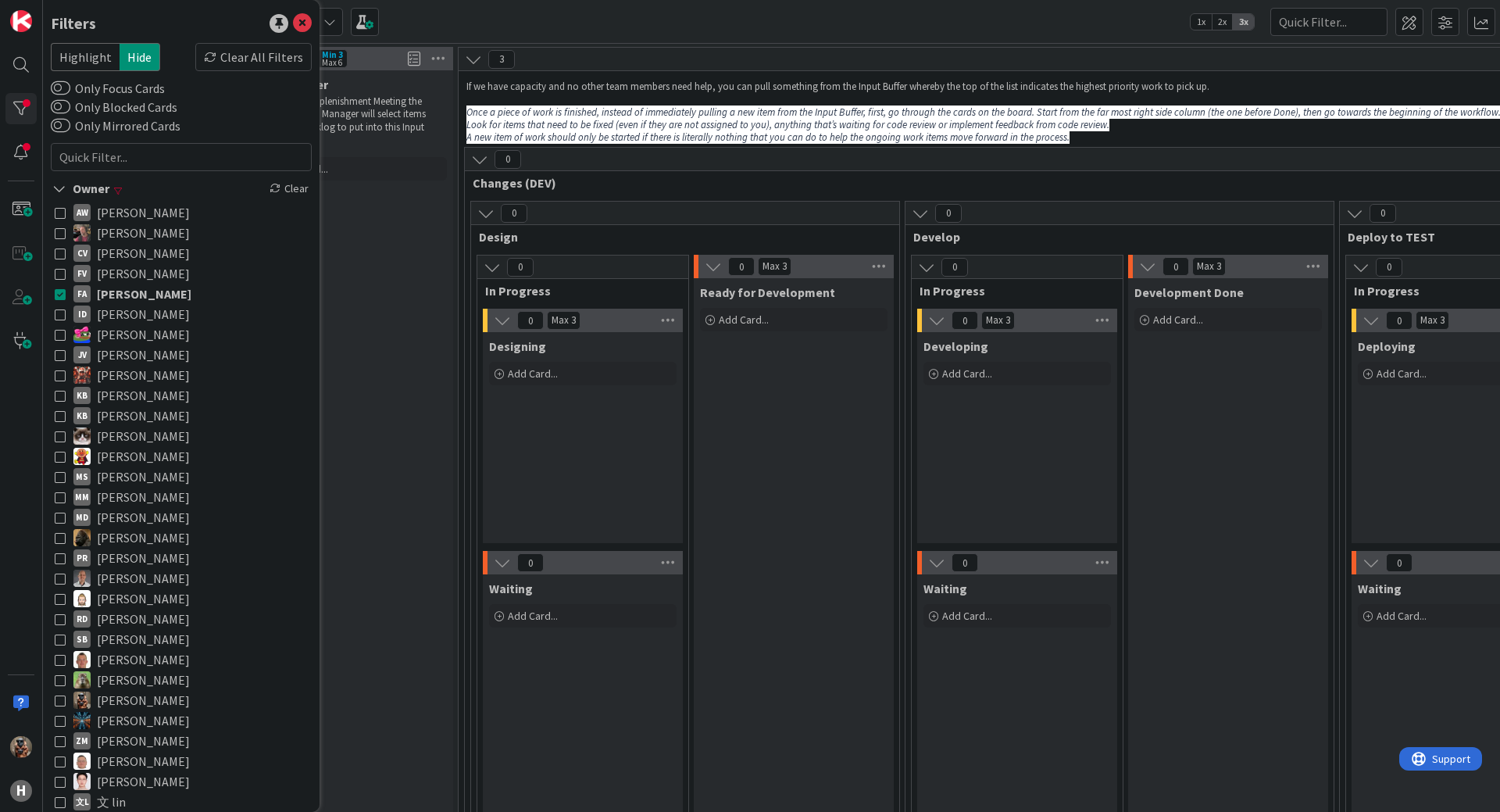
drag, startPoint x: 621, startPoint y: 424, endPoint x: 300, endPoint y: 263, distance: 359.1
click at [64, 293] on icon at bounding box center [60, 294] width 11 height 11
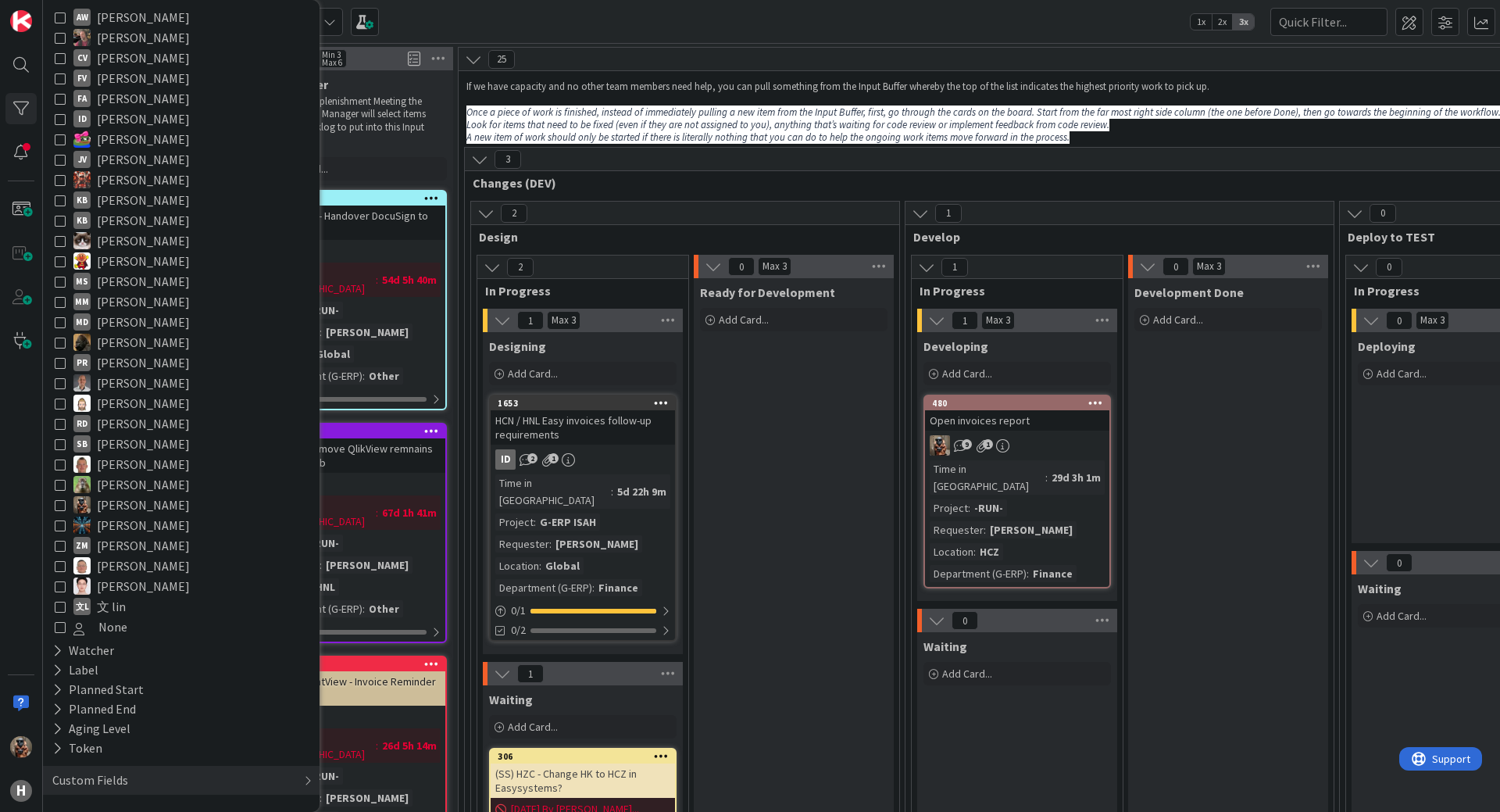
scroll to position [198, 0]
click at [60, 539] on icon at bounding box center [60, 543] width 11 height 11
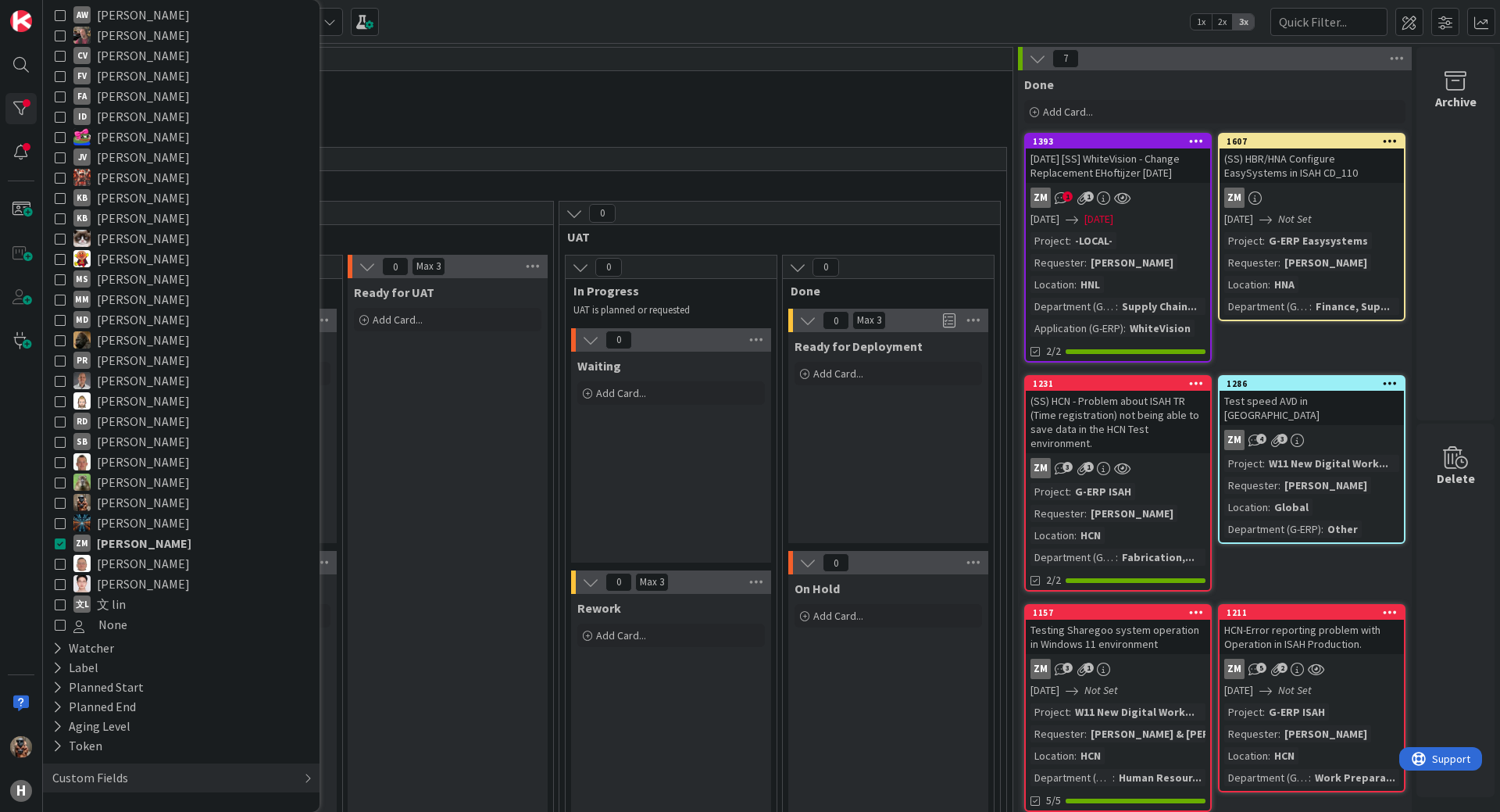
drag, startPoint x: 526, startPoint y: 493, endPoint x: 844, endPoint y: 389, distance: 334.6
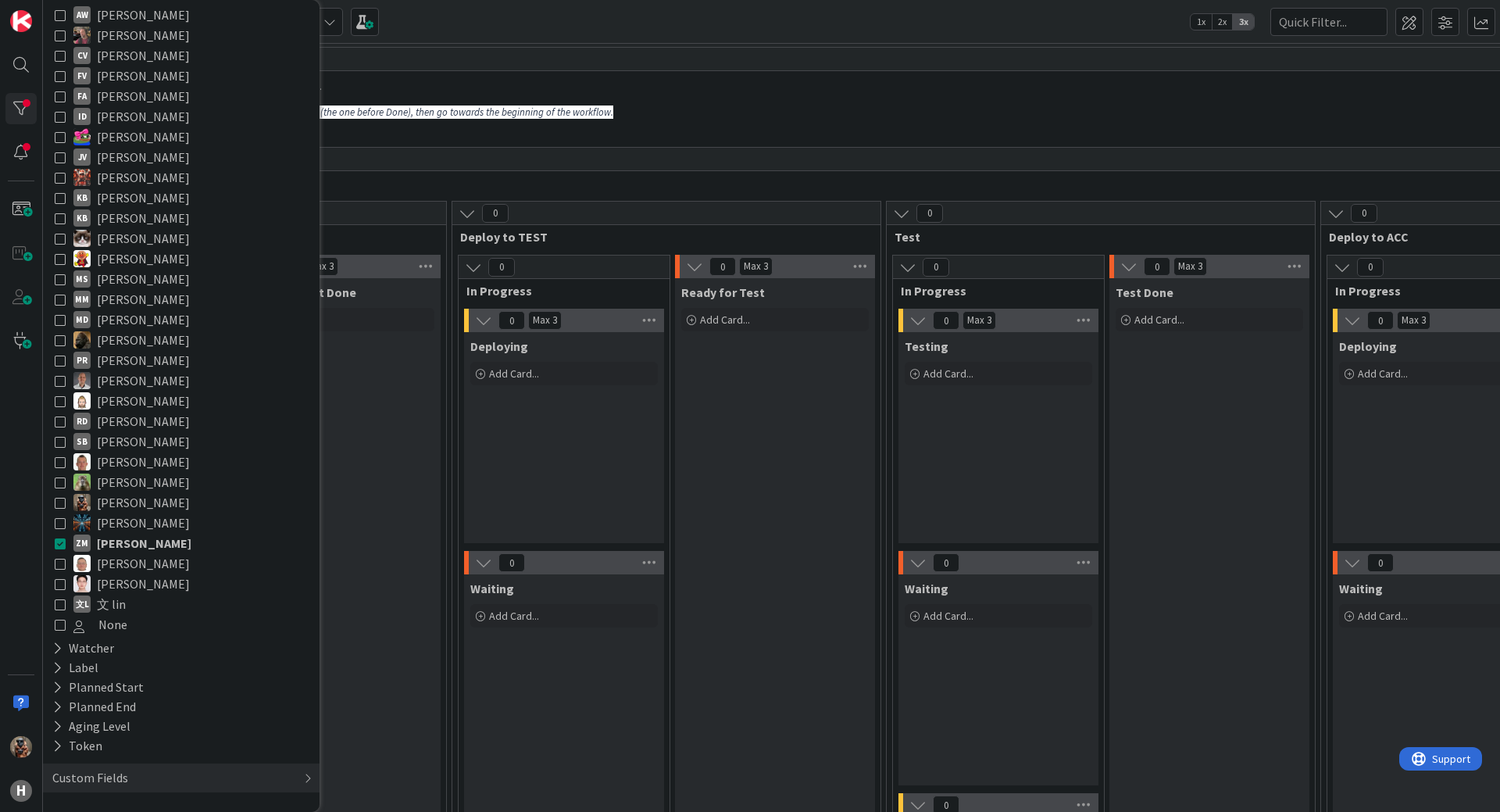
scroll to position [0, 0]
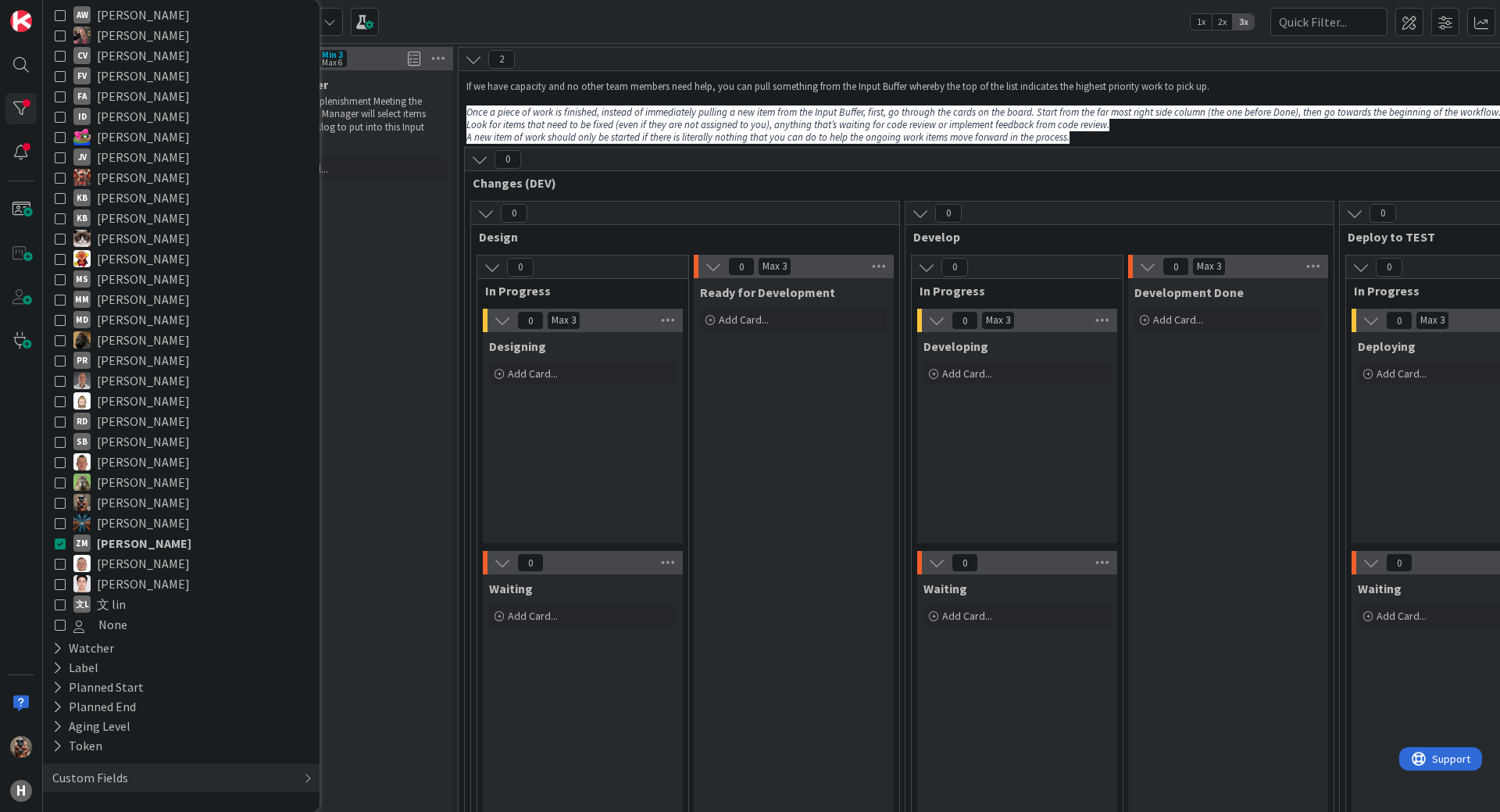
drag, startPoint x: 834, startPoint y: 441, endPoint x: 257, endPoint y: 139, distance: 651.3
click at [60, 541] on icon at bounding box center [60, 543] width 11 height 11
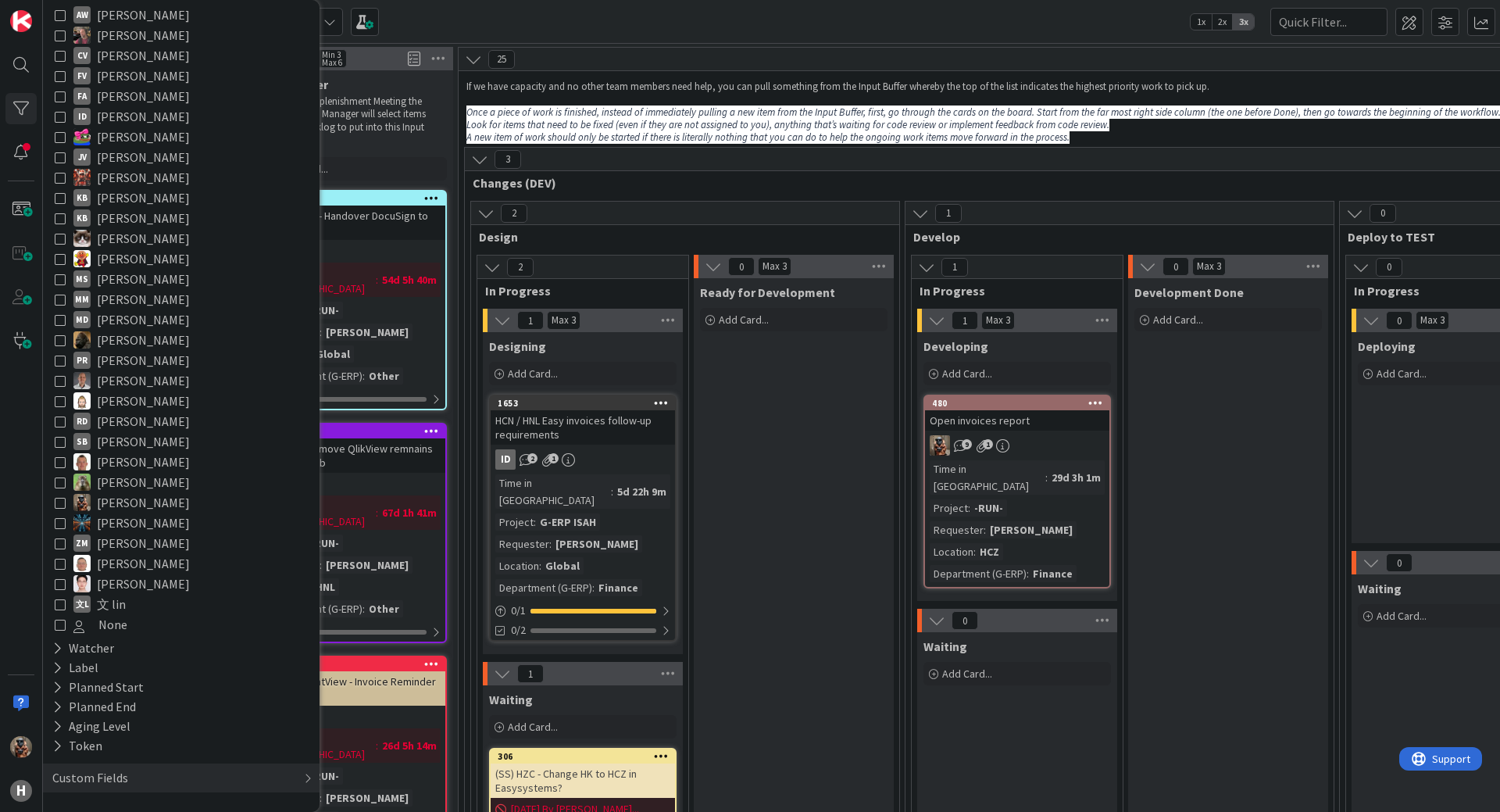
click at [741, 514] on div "Ready for Development Add Card..." at bounding box center [793, 664] width 200 height 772
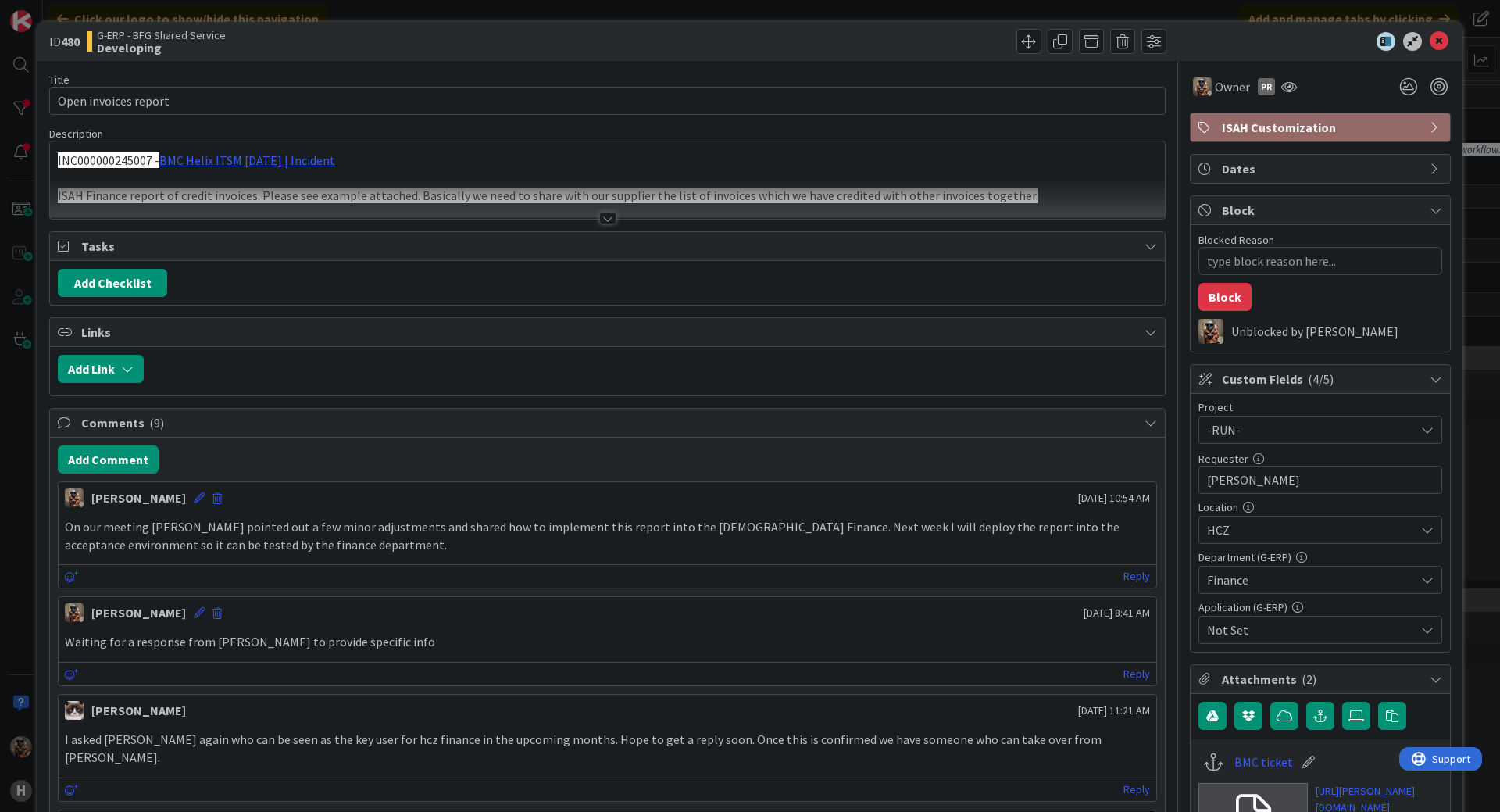
type textarea "x"
click at [100, 461] on button "Add Comment" at bounding box center [108, 459] width 101 height 28
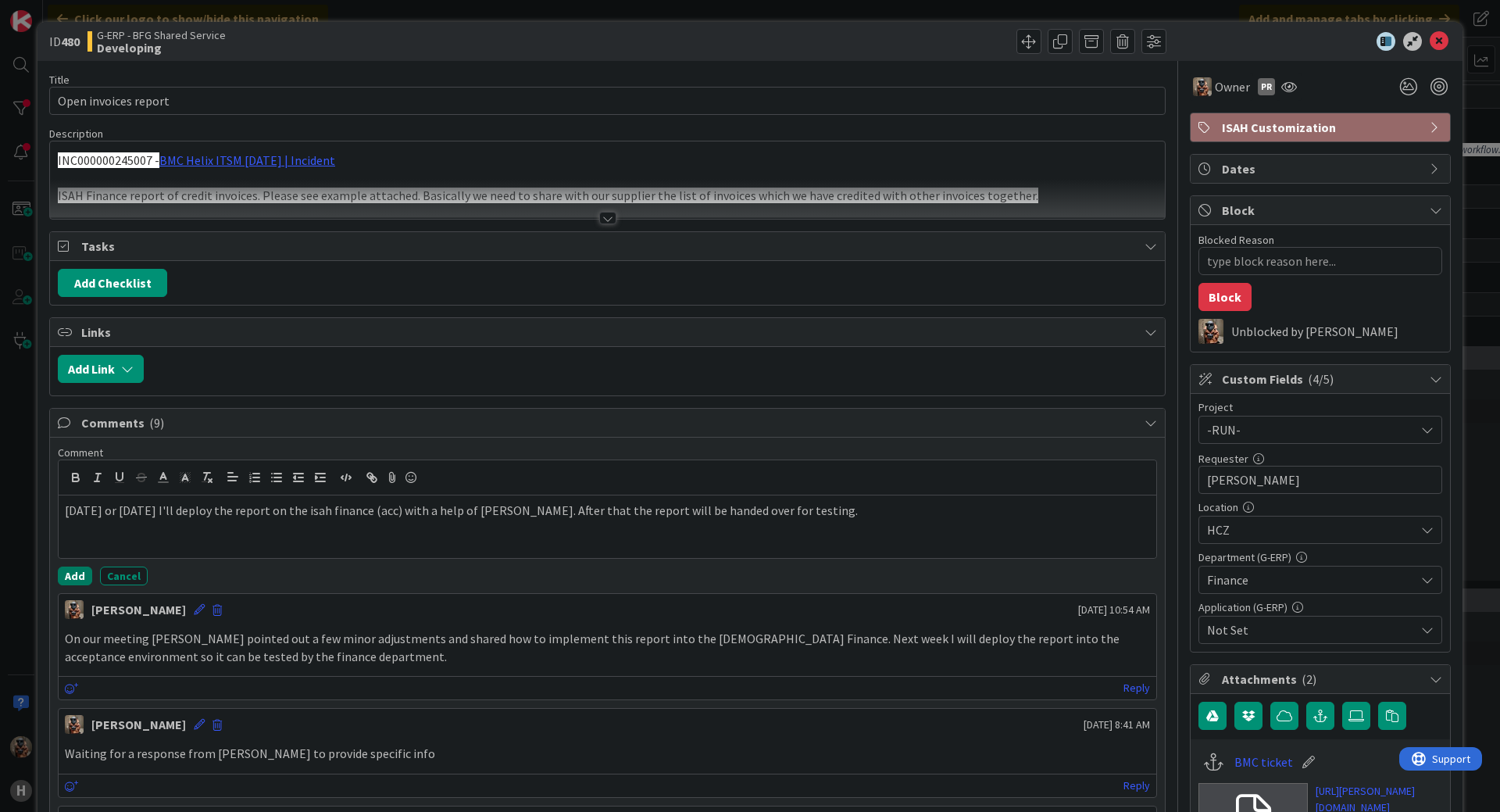
click at [68, 572] on button "Add" at bounding box center [75, 576] width 34 height 19
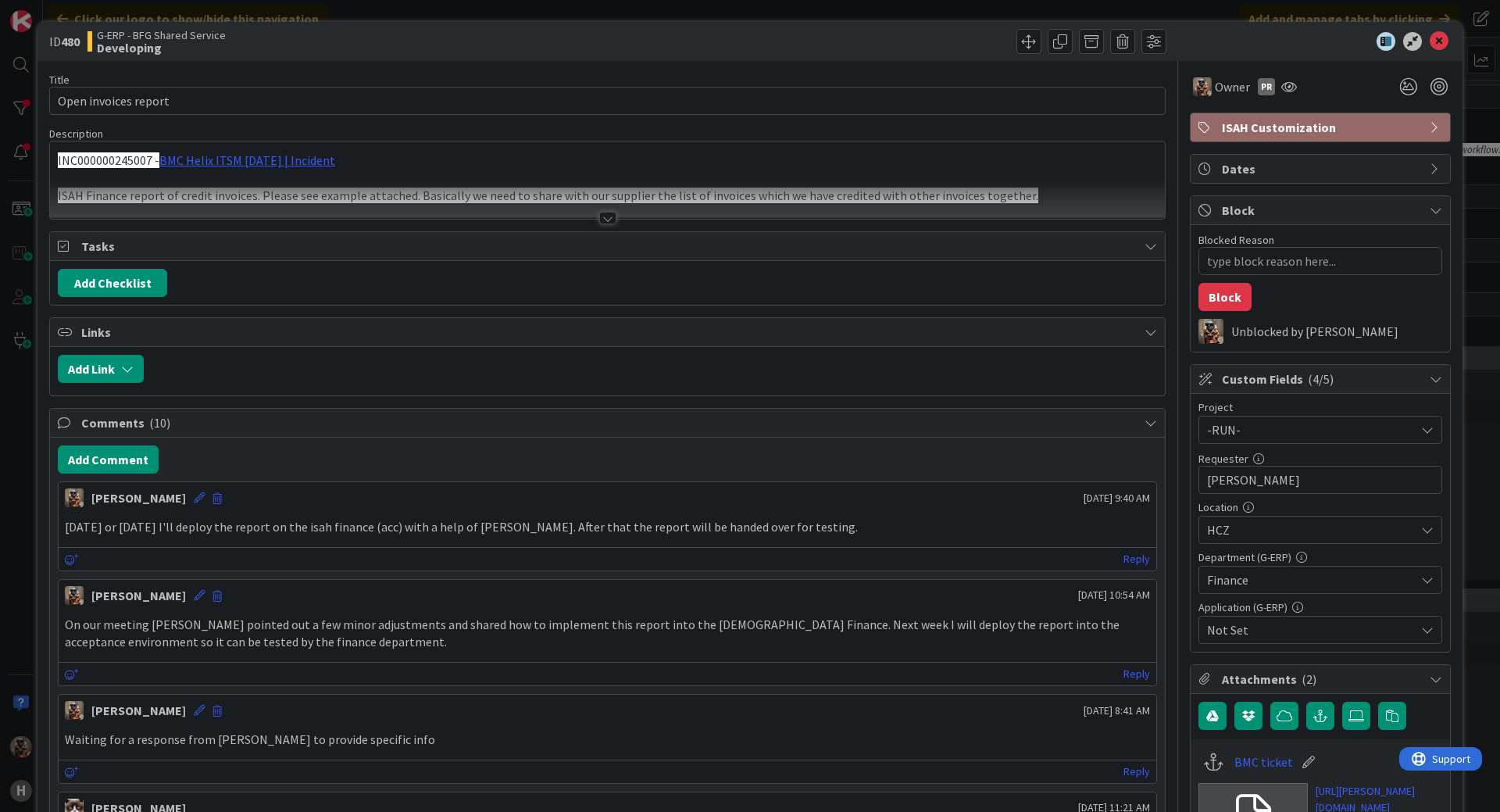
type textarea "x"
click at [193, 498] on icon at bounding box center [199, 497] width 11 height 11
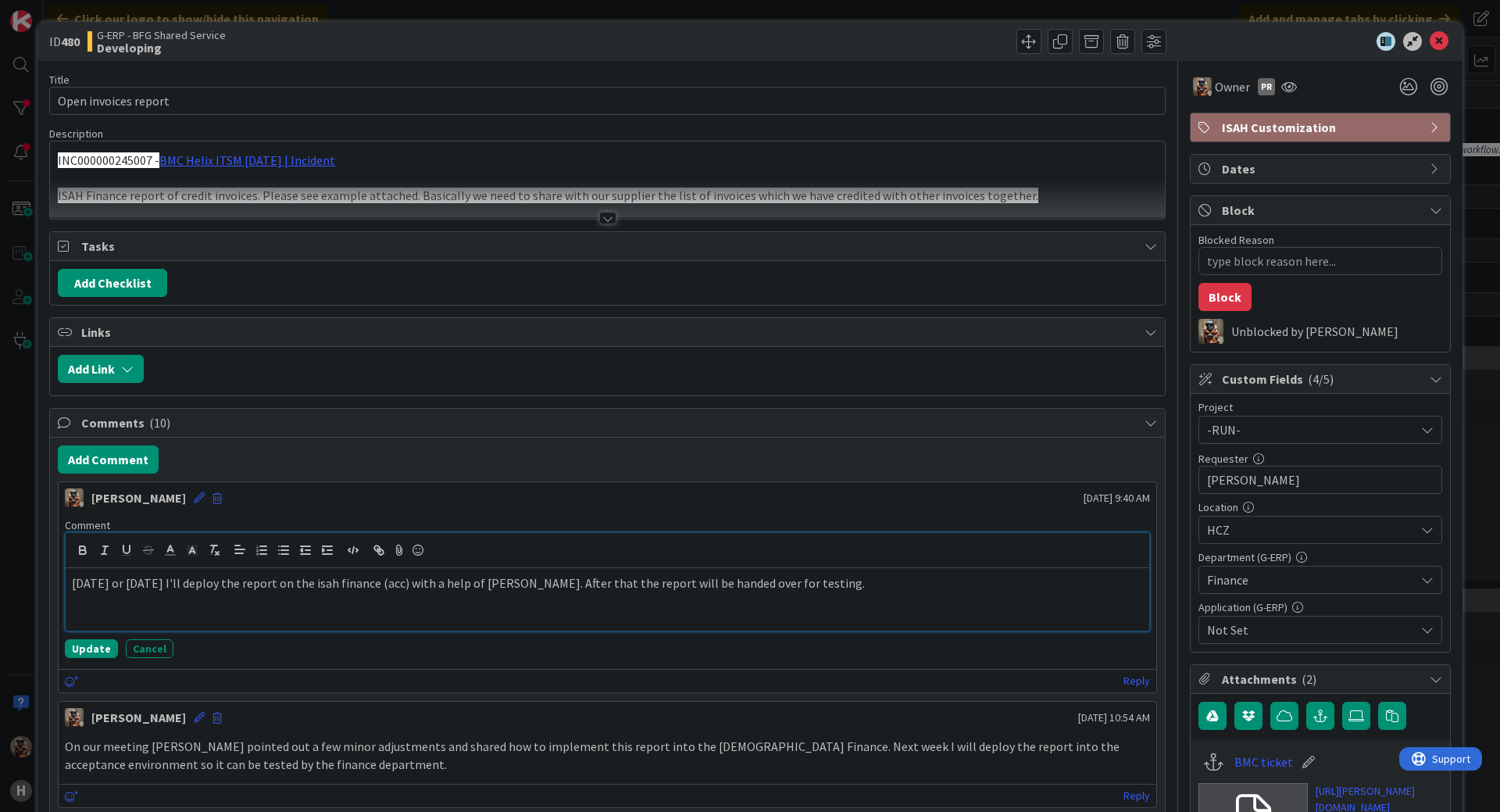
click at [290, 584] on p "[DATE] or [DATE] I'll deploy the report on the isah finance (acc) with a help o…" at bounding box center [607, 583] width 1071 height 18
click at [134, 650] on button "Cancel" at bounding box center [149, 648] width 48 height 19
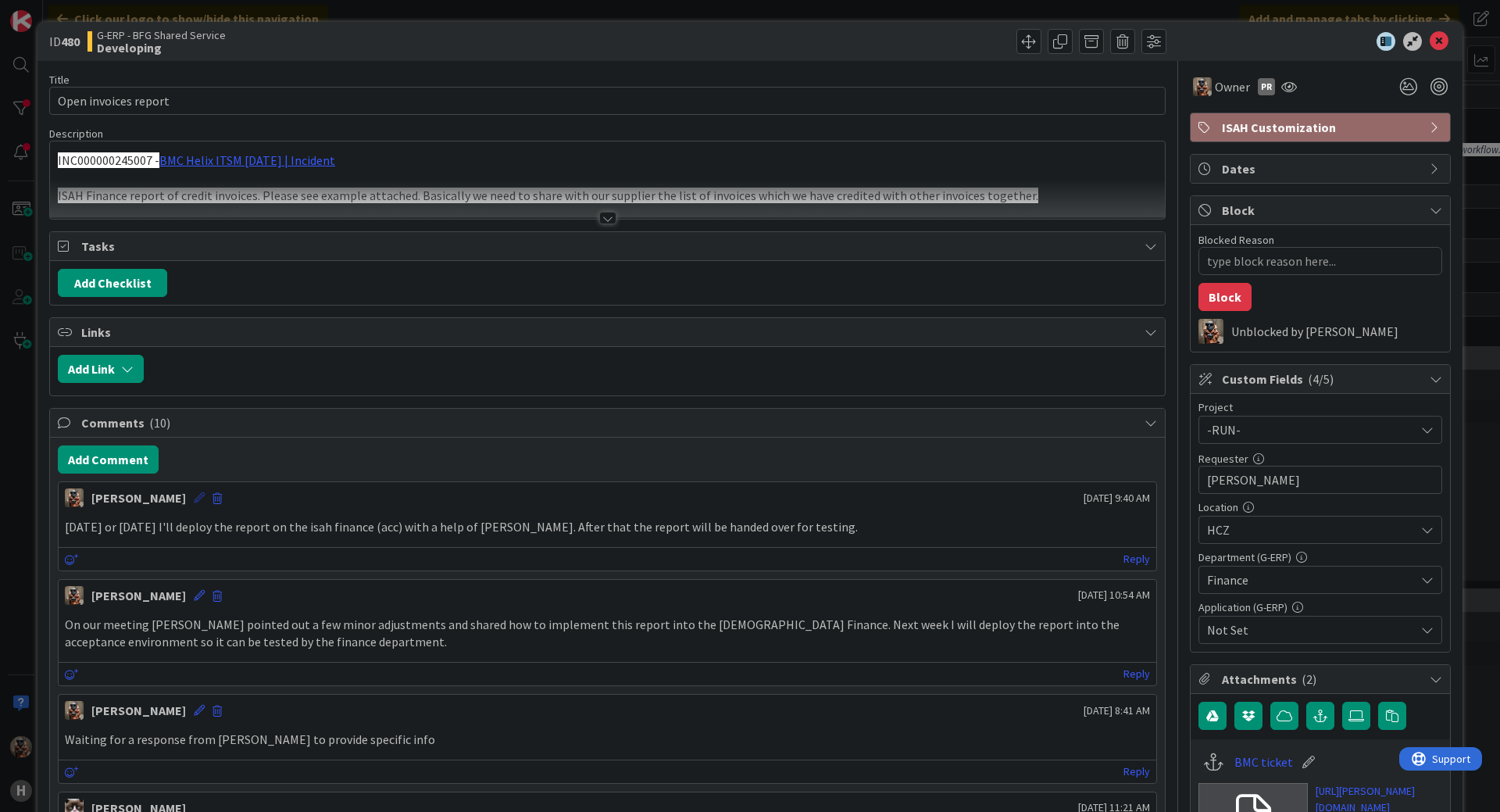
click at [193, 495] on icon at bounding box center [199, 497] width 11 height 11
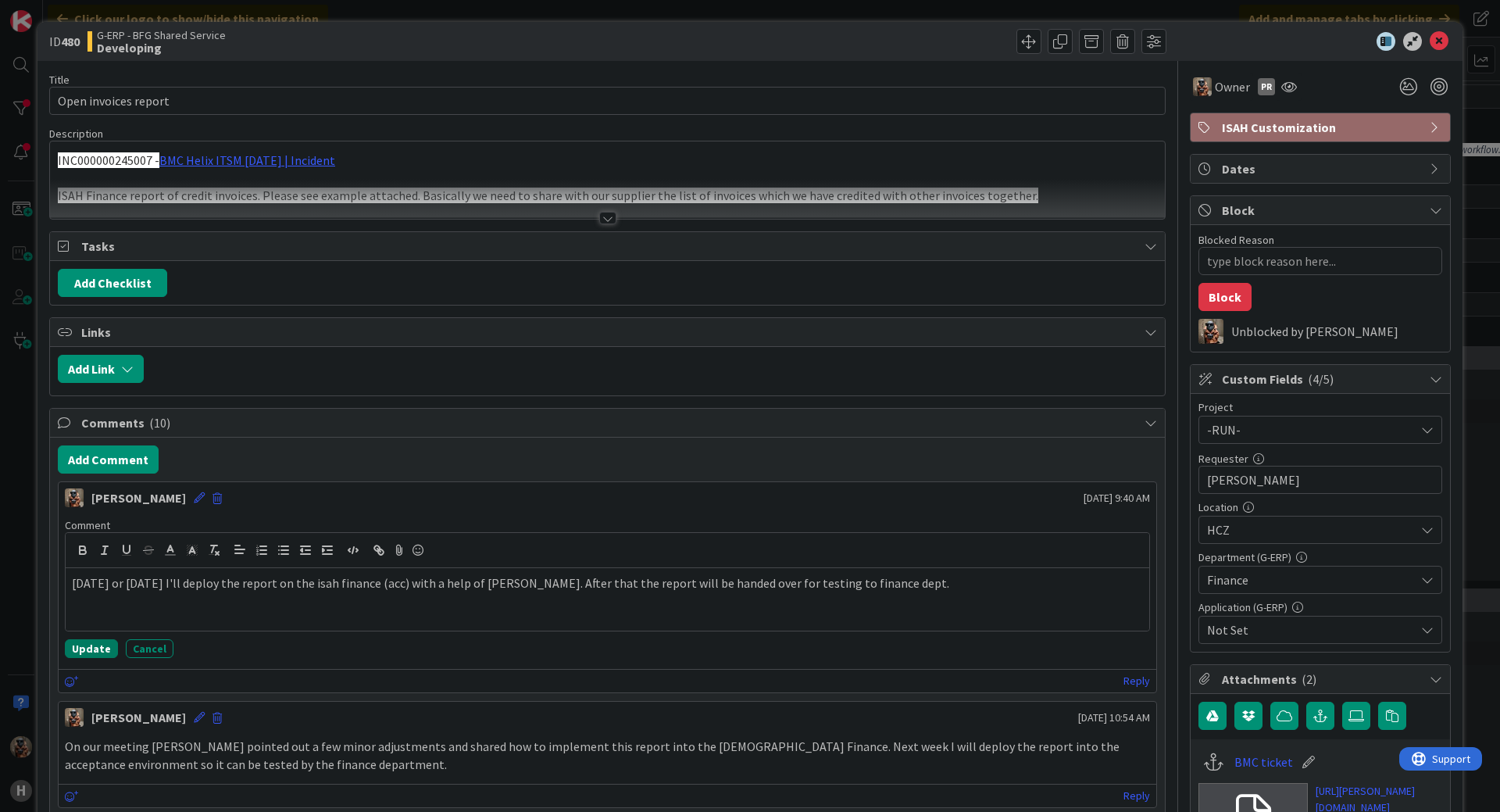
click at [100, 651] on button "Update" at bounding box center [91, 648] width 53 height 19
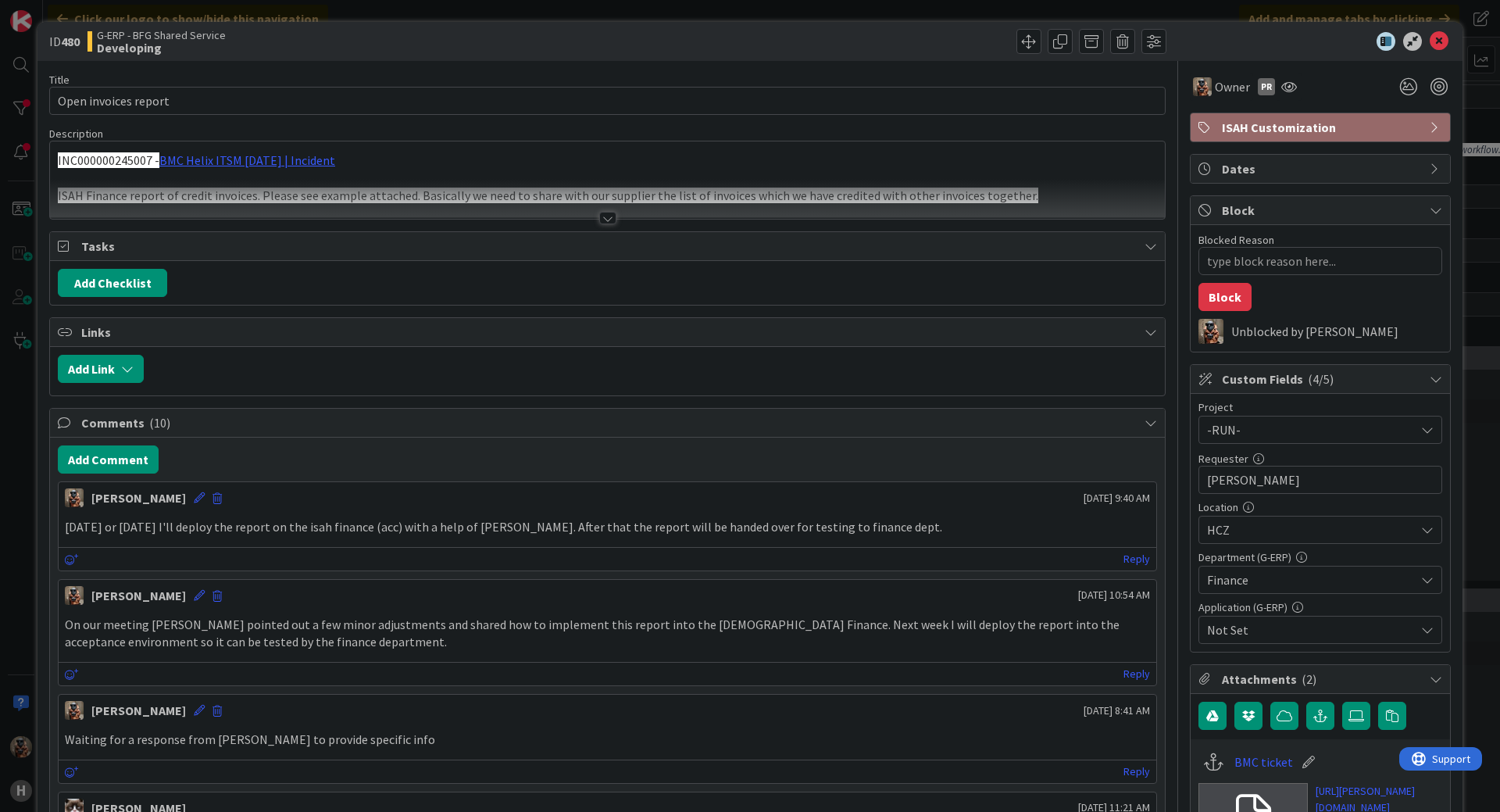
click at [985, 699] on div "[PERSON_NAME] [DATE] 8:41 AM" at bounding box center [607, 707] width 1097 height 25
type textarea "x"
drag, startPoint x: 1428, startPoint y: 37, endPoint x: 1101, endPoint y: 224, distance: 376.7
click at [1430, 37] on icon at bounding box center [1439, 41] width 19 height 19
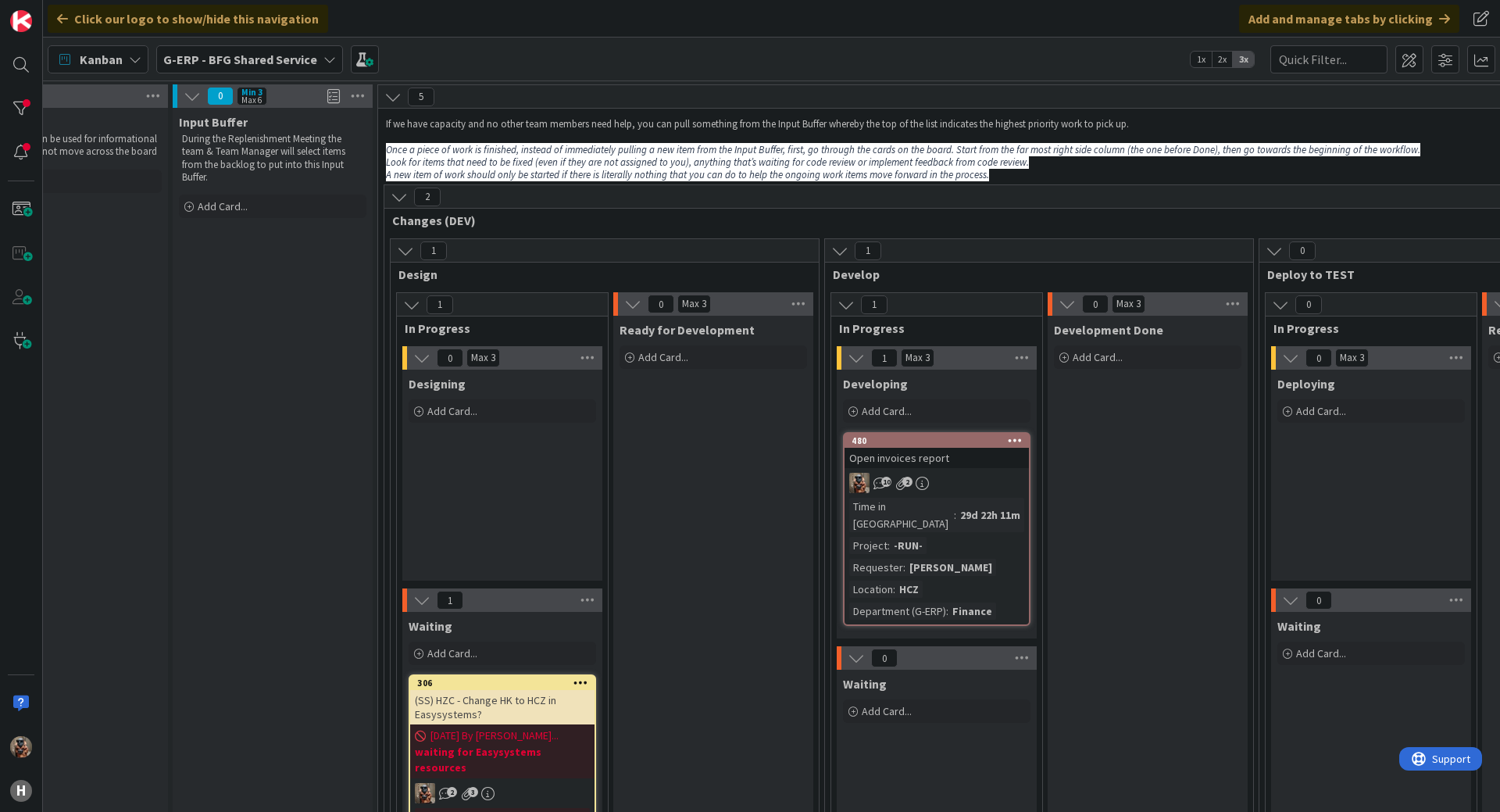
scroll to position [0, 162]
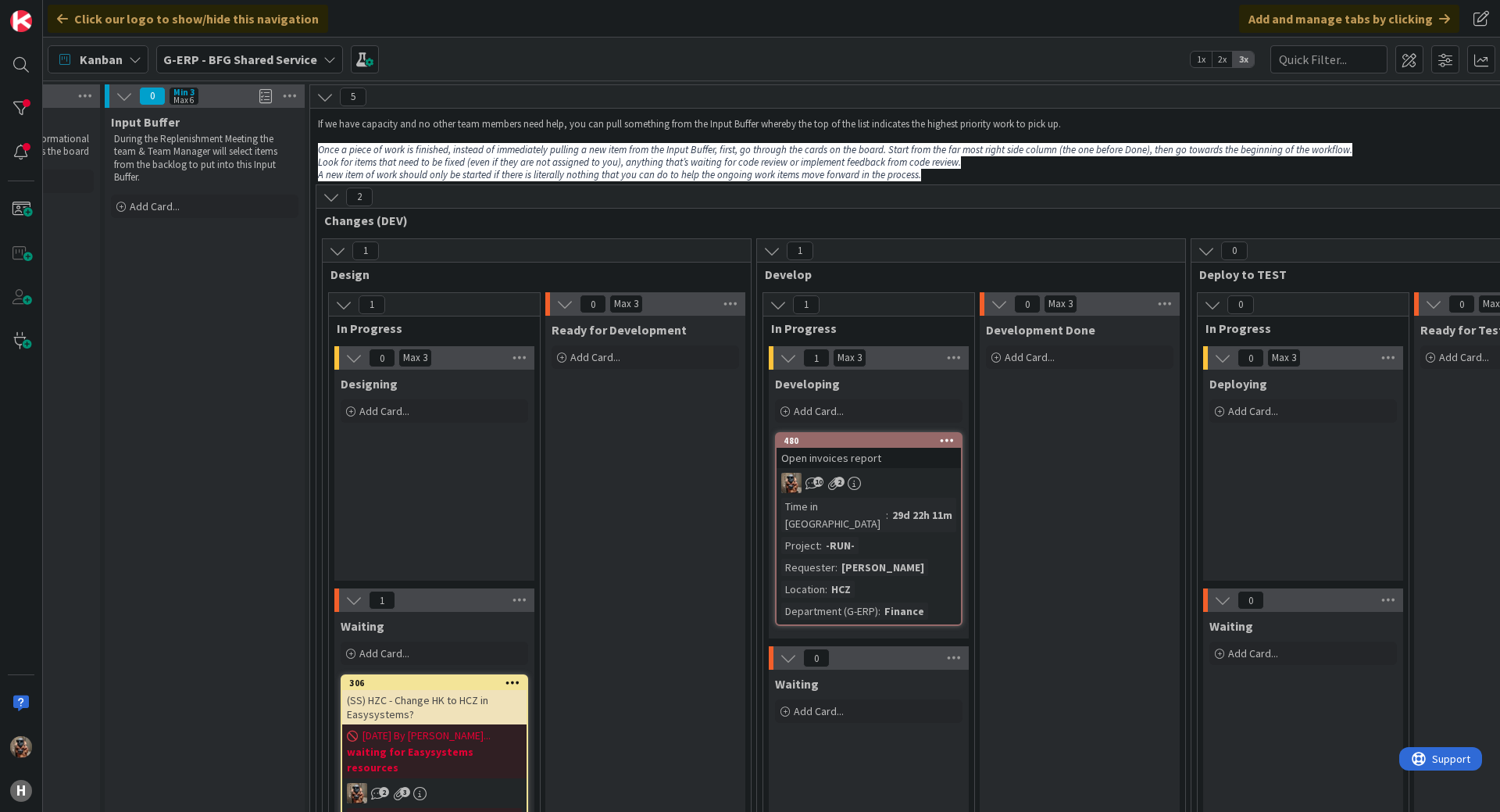
drag, startPoint x: 1155, startPoint y: 378, endPoint x: 1225, endPoint y: 378, distance: 70.0
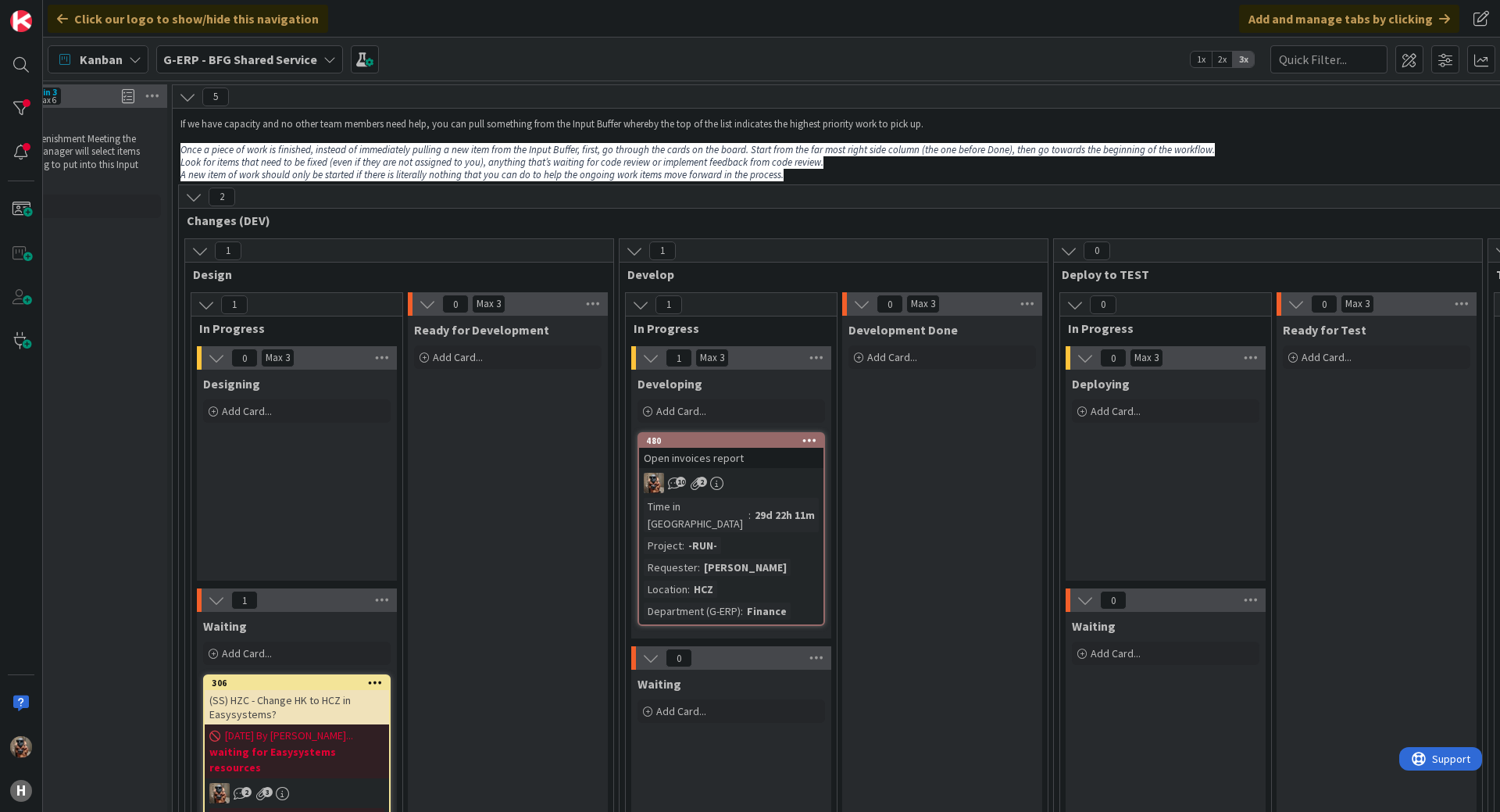
scroll to position [0, 0]
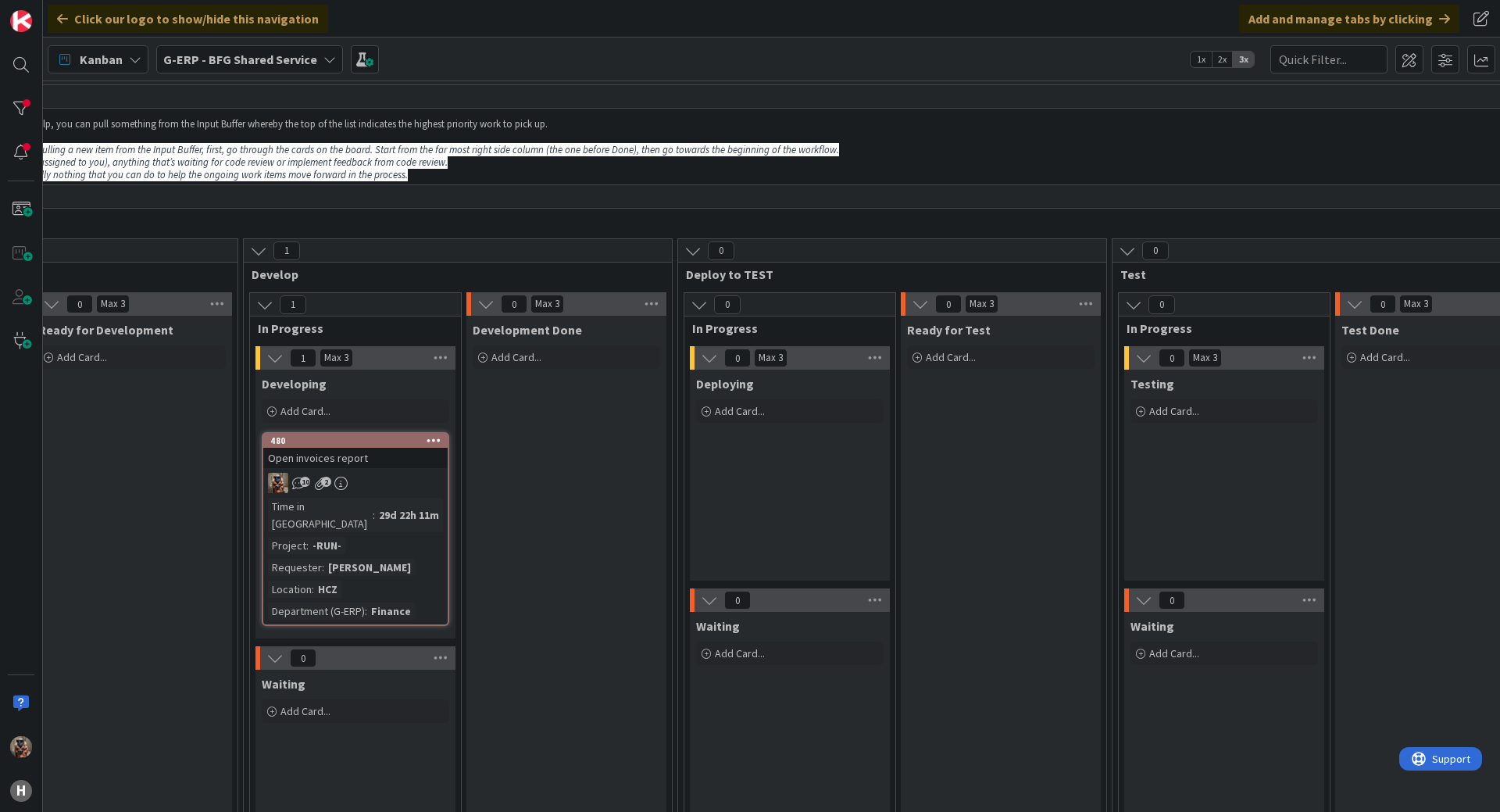
drag, startPoint x: 1078, startPoint y: 422, endPoint x: 1138, endPoint y: 409, distance: 61.4
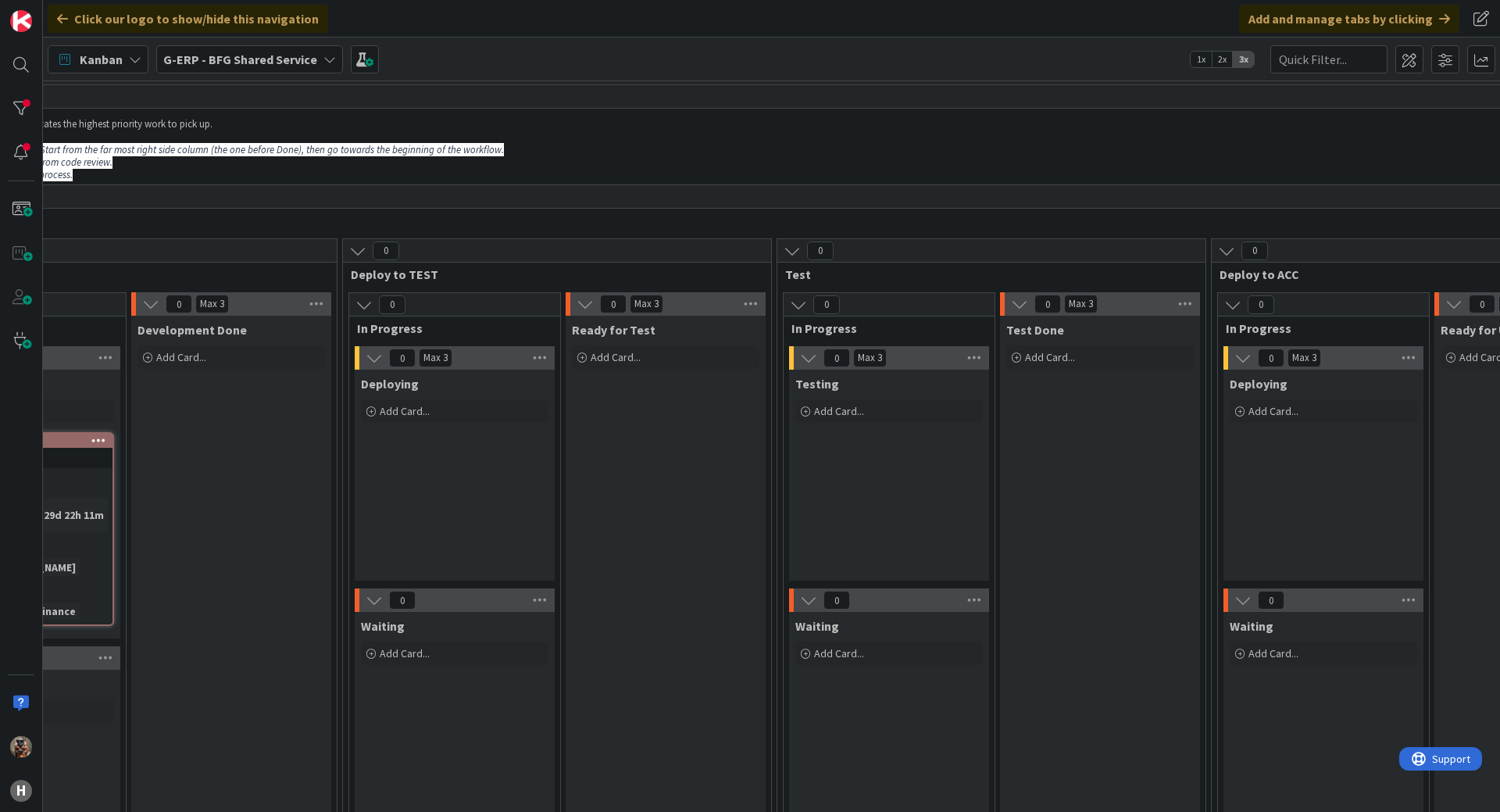
drag, startPoint x: 935, startPoint y: 467, endPoint x: 950, endPoint y: 460, distance: 16.6
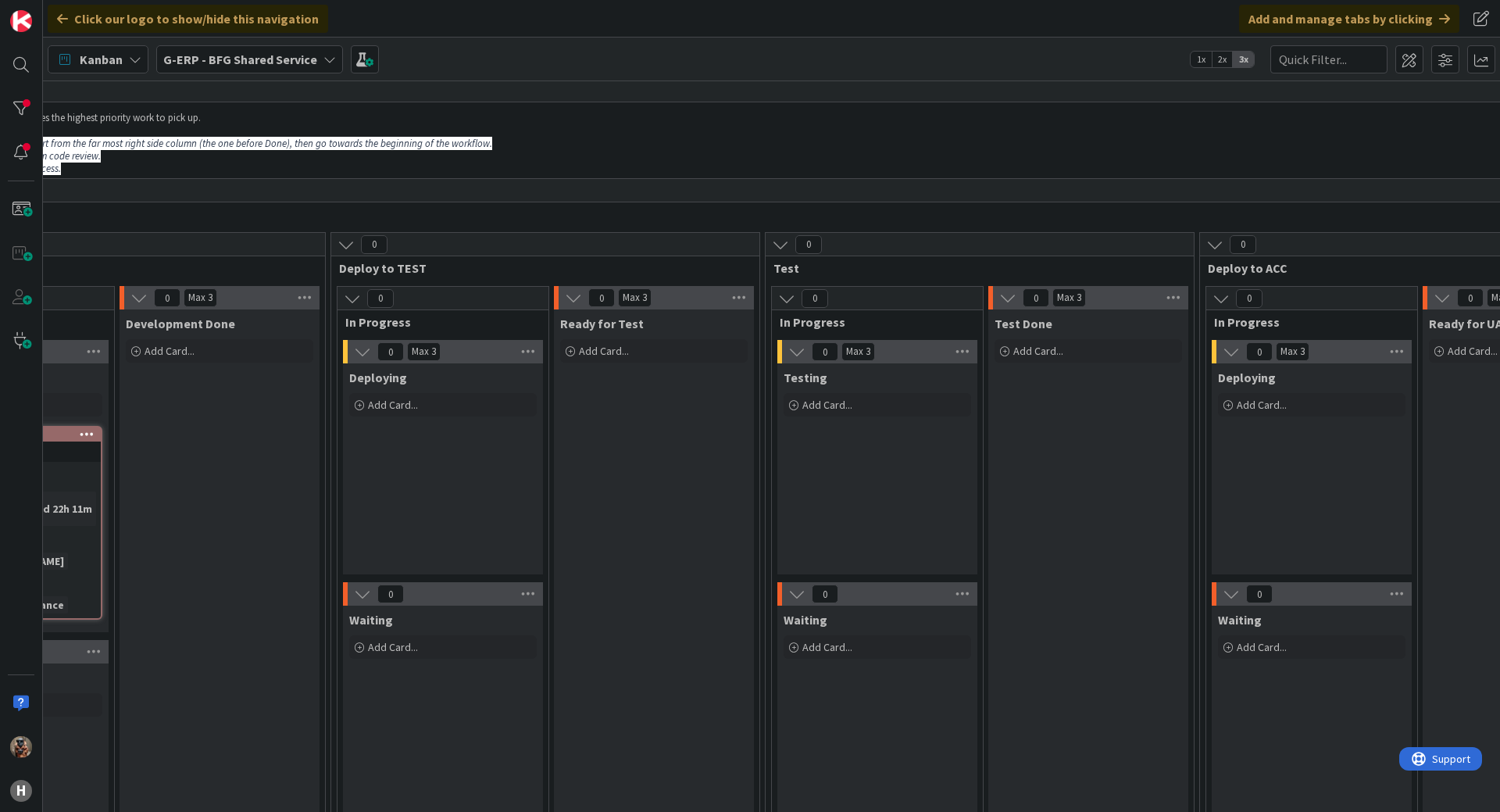
scroll to position [0, 1008]
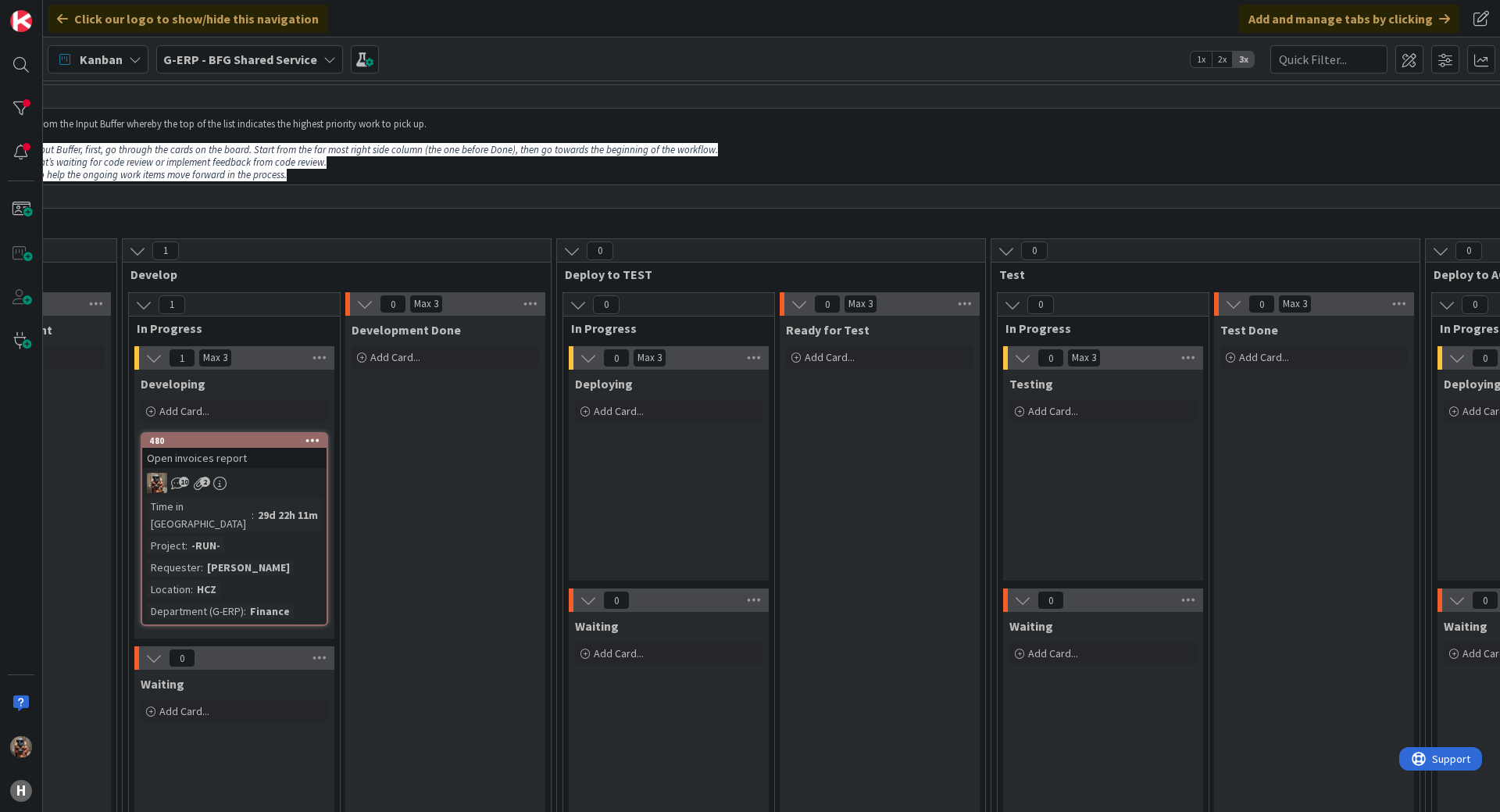
drag, startPoint x: 557, startPoint y: 420, endPoint x: 499, endPoint y: 419, distance: 58.0
